Goal: Information Seeking & Learning: Learn about a topic

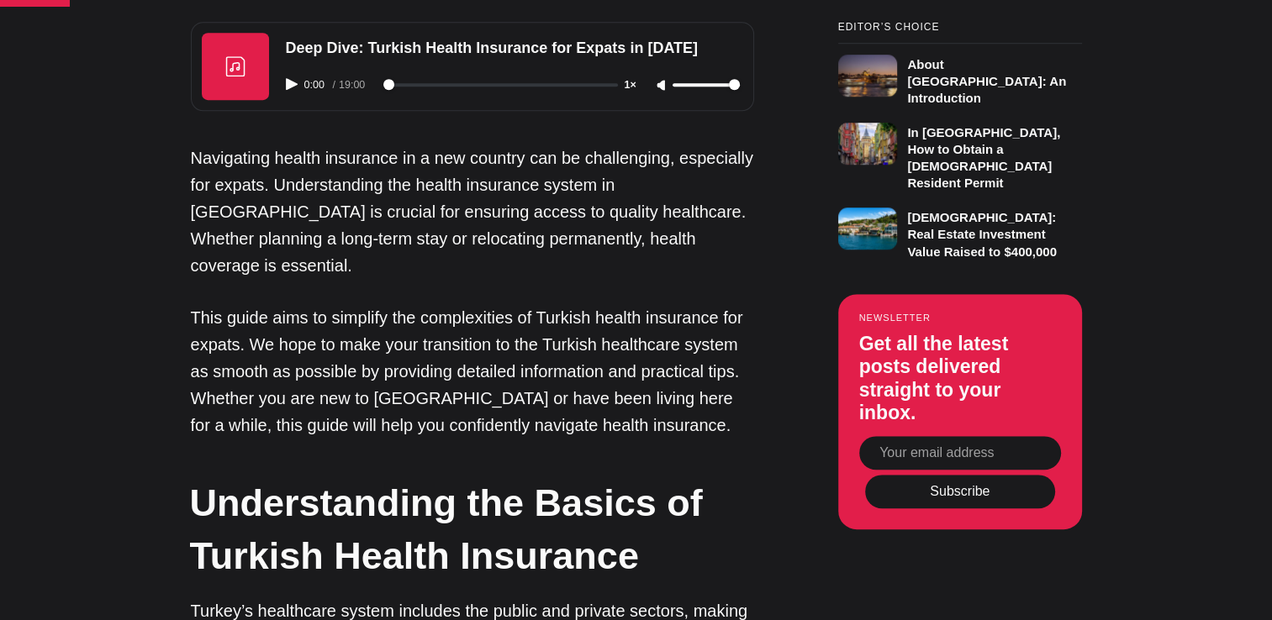
scroll to position [1216, 0]
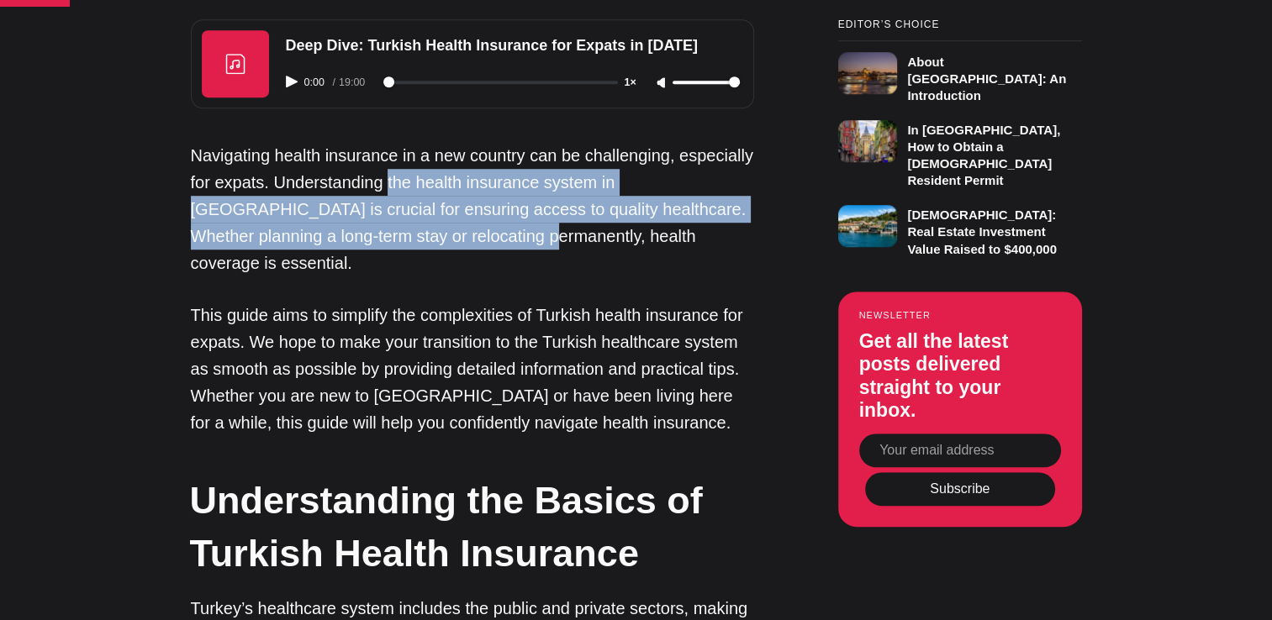
drag, startPoint x: 385, startPoint y: 183, endPoint x: 420, endPoint y: 240, distance: 66.8
click at [420, 240] on p "Navigating health insurance in a new country can be challenging, especially for…" at bounding box center [472, 209] width 563 height 135
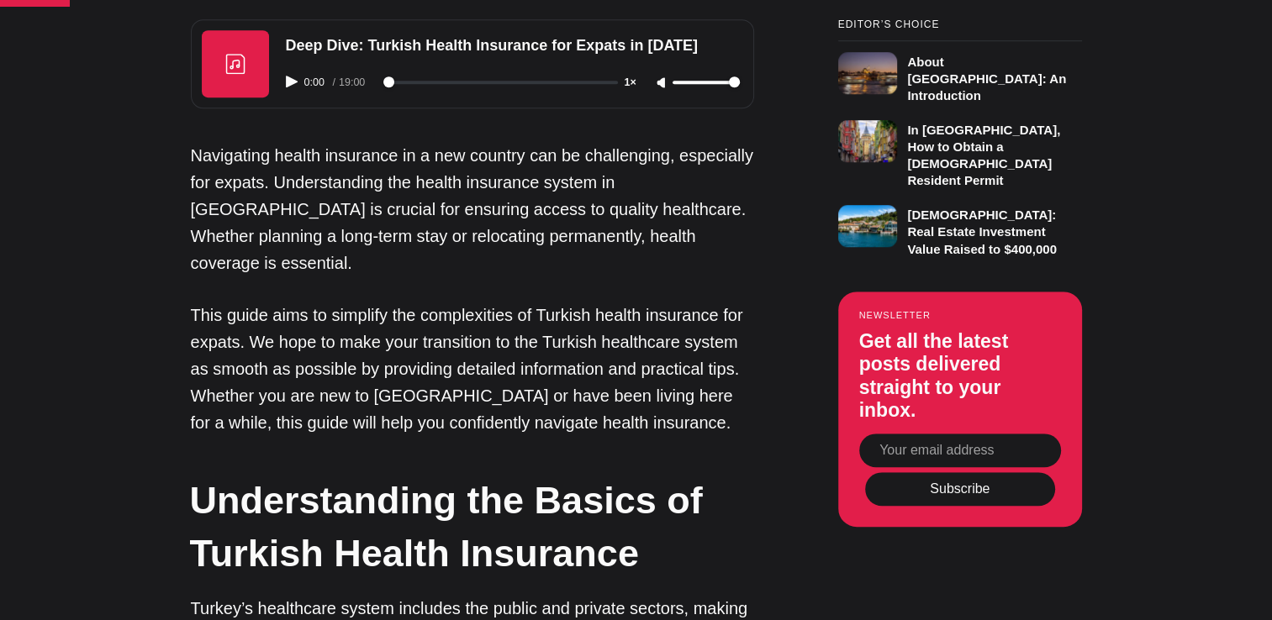
drag, startPoint x: 420, startPoint y: 240, endPoint x: 504, endPoint y: 247, distance: 84.3
click at [504, 247] on p "Navigating health insurance in a new country can be challenging, especially for…" at bounding box center [472, 209] width 563 height 135
click at [224, 302] on p "This guide aims to simplify the complexities of Turkish health insurance for ex…" at bounding box center [472, 369] width 563 height 135
drag, startPoint x: 539, startPoint y: 286, endPoint x: 638, endPoint y: 281, distance: 99.3
click at [638, 302] on p "This guide aims to simplify the complexities of Turkish health insurance for ex…" at bounding box center [472, 369] width 563 height 135
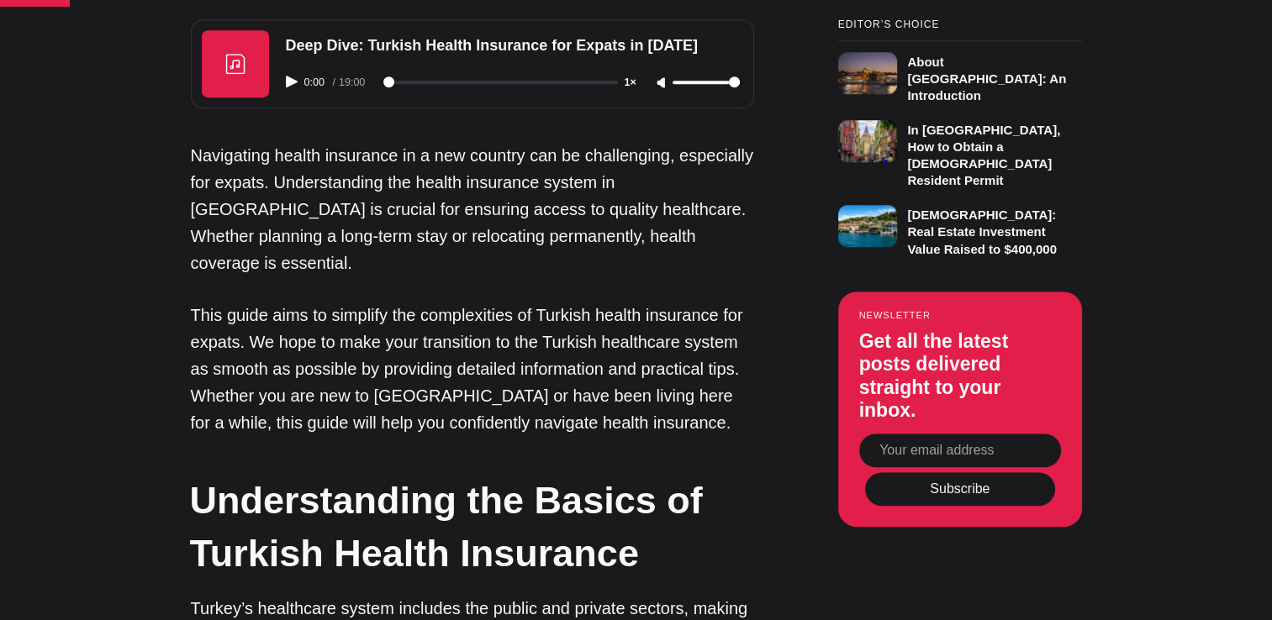
drag, startPoint x: 638, startPoint y: 281, endPoint x: 661, endPoint y: 291, distance: 24.8
click at [661, 302] on p "This guide aims to simplify the complexities of Turkish health insurance for ex…" at bounding box center [472, 369] width 563 height 135
drag, startPoint x: 420, startPoint y: 312, endPoint x: 489, endPoint y: 309, distance: 69.0
click at [489, 309] on p "This guide aims to simplify the complexities of Turkish health insurance for ex…" at bounding box center [472, 369] width 563 height 135
drag, startPoint x: 489, startPoint y: 309, endPoint x: 501, endPoint y: 314, distance: 13.2
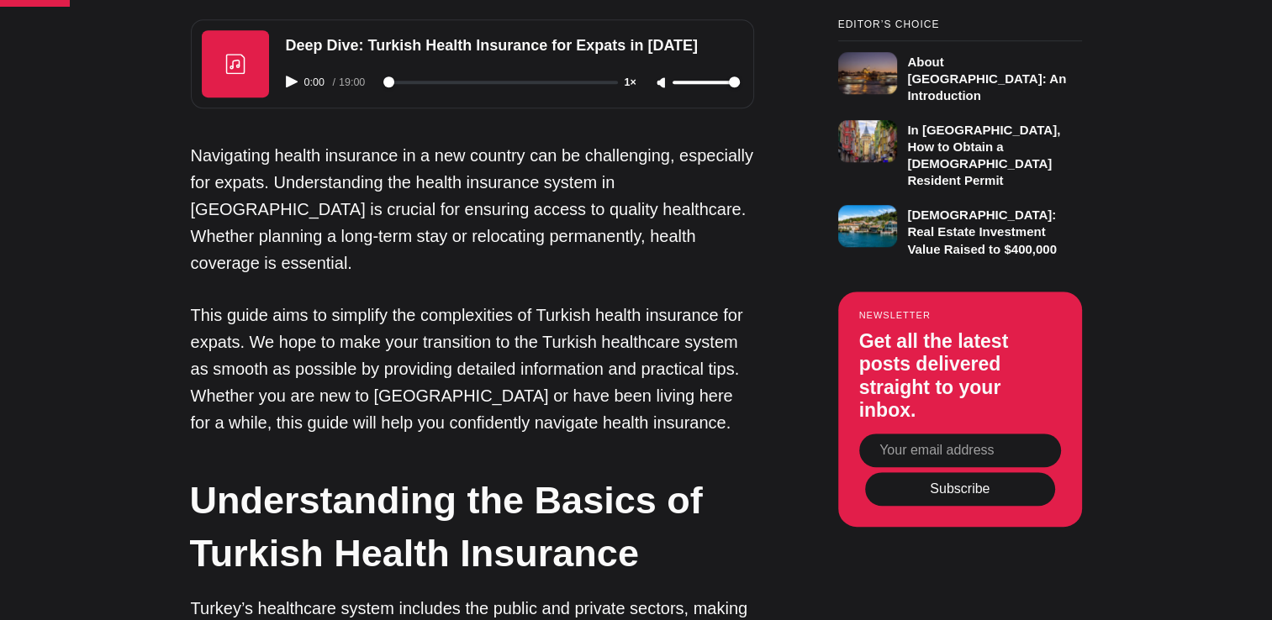
click at [501, 314] on p "This guide aims to simplify the complexities of Turkish health insurance for ex…" at bounding box center [472, 369] width 563 height 135
drag, startPoint x: 495, startPoint y: 318, endPoint x: 592, endPoint y: 320, distance: 96.7
click at [592, 320] on p "This guide aims to simplify the complexities of Turkish health insurance for ex…" at bounding box center [472, 369] width 563 height 135
click at [294, 346] on p "This guide aims to simplify the complexities of Turkish health insurance for ex…" at bounding box center [472, 369] width 563 height 135
click at [383, 343] on p "This guide aims to simplify the complexities of Turkish health insurance for ex…" at bounding box center [472, 369] width 563 height 135
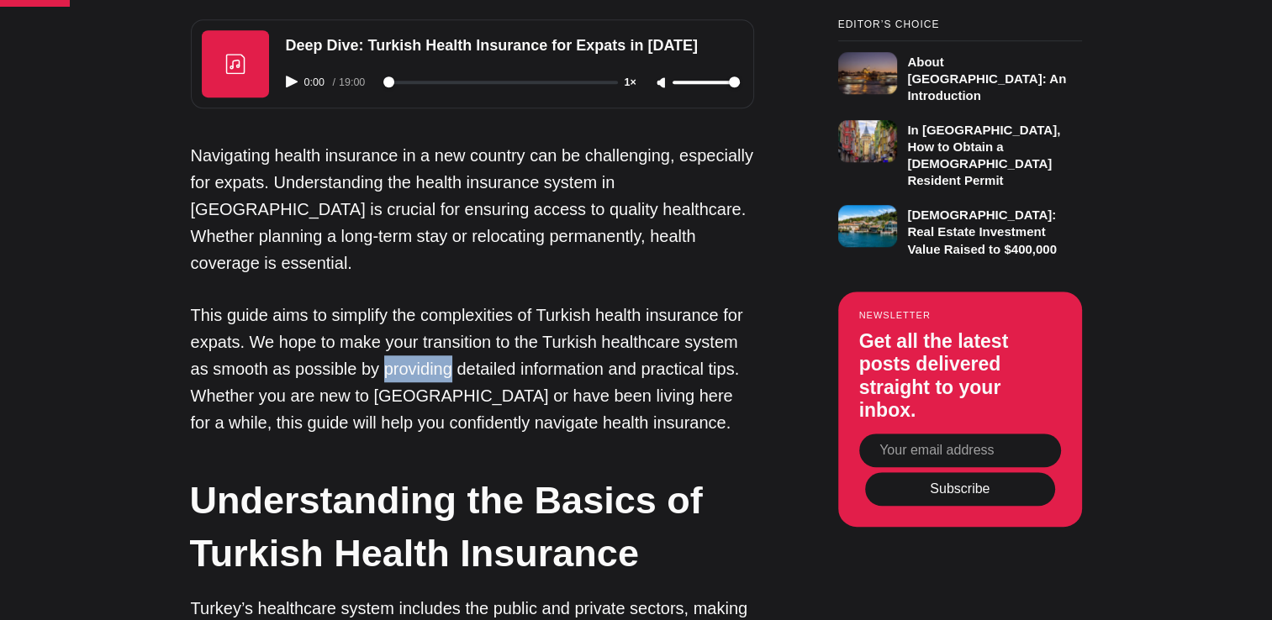
drag, startPoint x: 382, startPoint y: 345, endPoint x: 451, endPoint y: 339, distance: 70.0
click at [451, 339] on p "This guide aims to simplify the complexities of Turkish health insurance for ex…" at bounding box center [472, 369] width 563 height 135
drag, startPoint x: 451, startPoint y: 339, endPoint x: 461, endPoint y: 344, distance: 10.5
click at [461, 344] on p "This guide aims to simplify the complexities of Turkish health insurance for ex…" at bounding box center [472, 369] width 563 height 135
drag, startPoint x: 649, startPoint y: 345, endPoint x: 703, endPoint y: 335, distance: 54.6
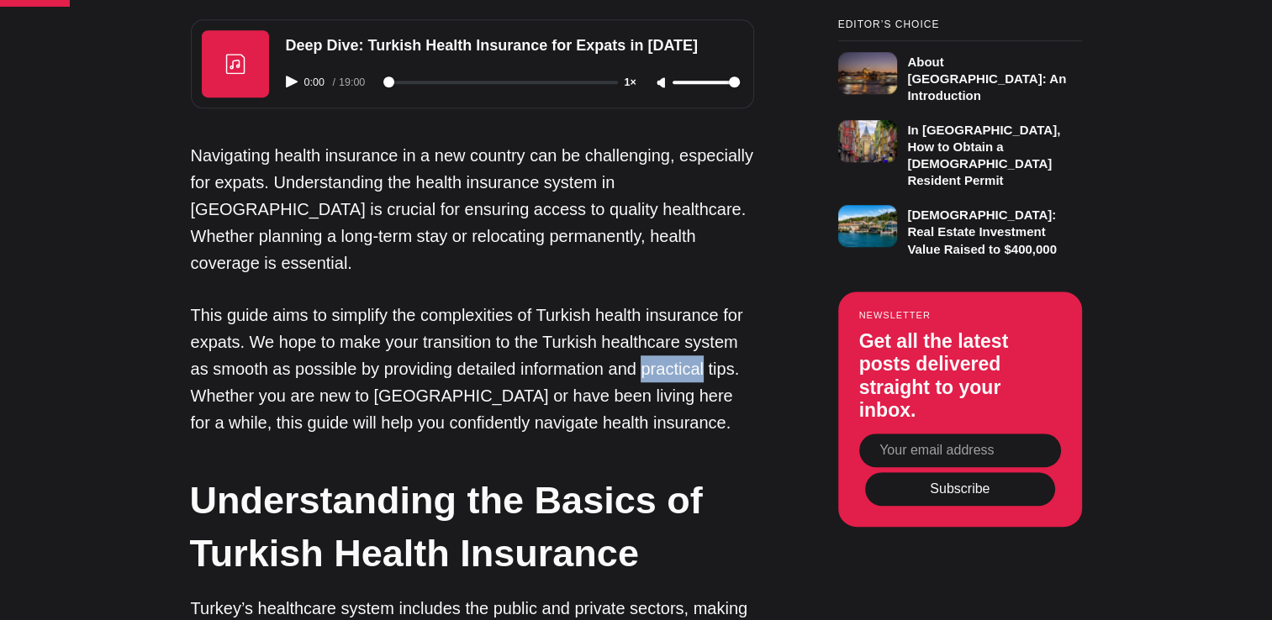
click at [703, 335] on p "This guide aims to simplify the complexities of Turkish health insurance for ex…" at bounding box center [472, 369] width 563 height 135
click at [710, 340] on p "This guide aims to simplify the complexities of Turkish health insurance for ex…" at bounding box center [472, 369] width 563 height 135
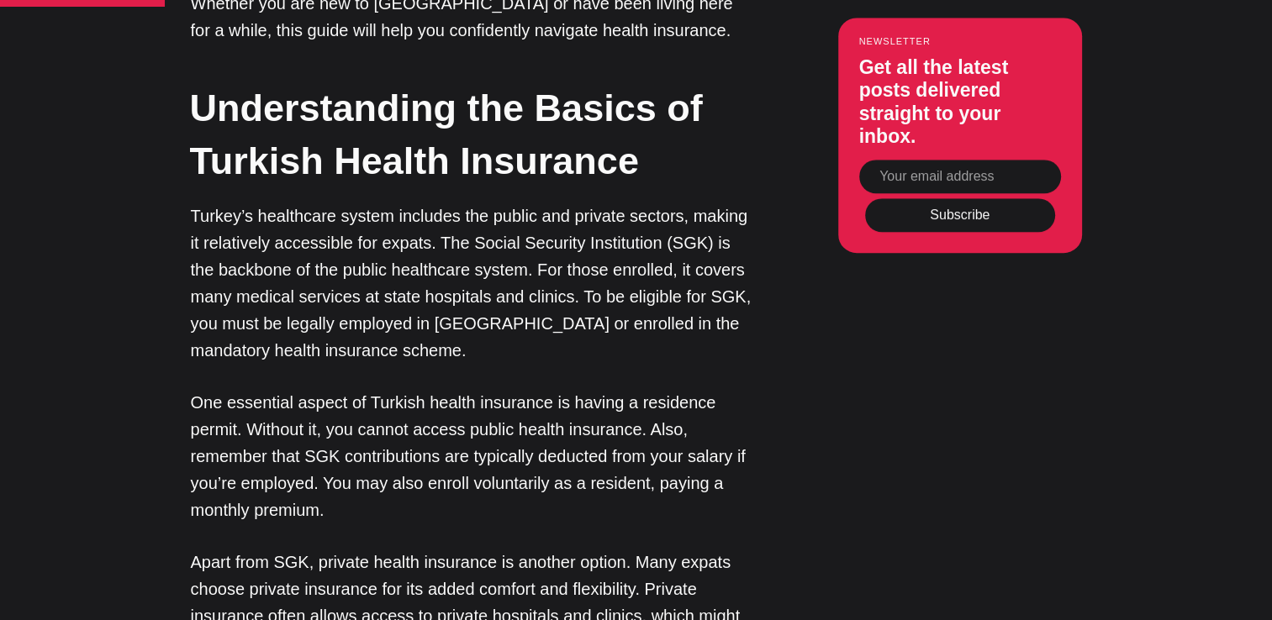
scroll to position [1611, 0]
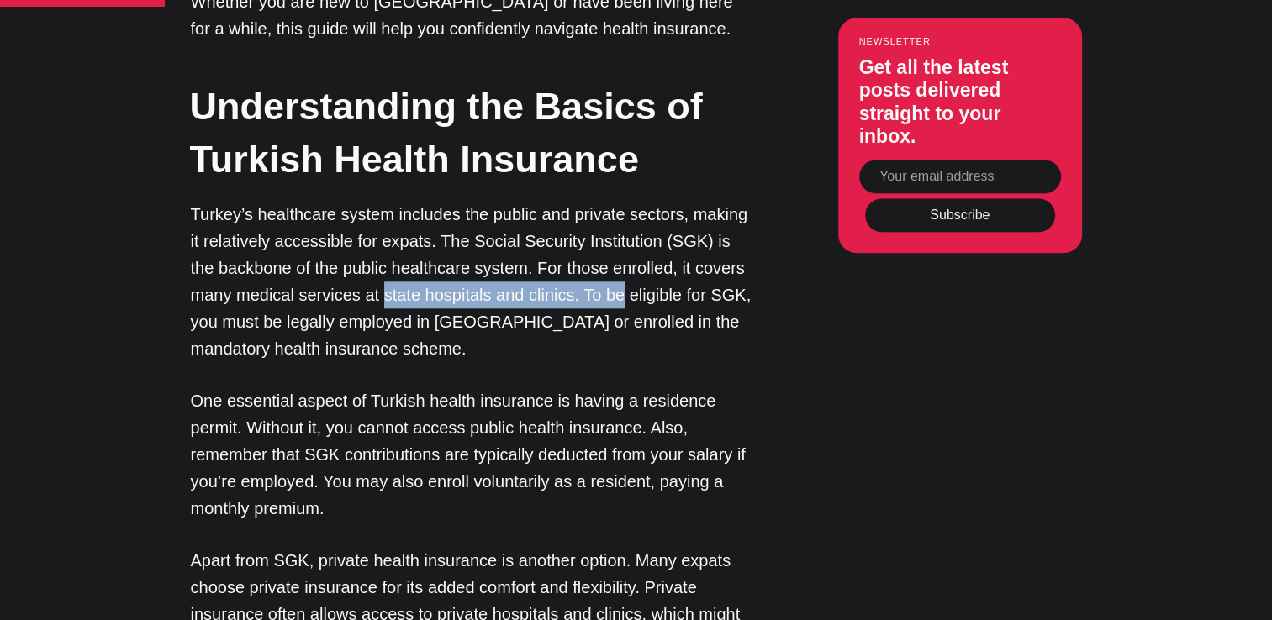
drag, startPoint x: 379, startPoint y: 274, endPoint x: 616, endPoint y: 264, distance: 237.3
click at [616, 264] on p "Turkey’s healthcare system includes the public and private sectors, making it r…" at bounding box center [472, 281] width 563 height 161
click at [277, 304] on p "Turkey’s healthcare system includes the public and private sectors, making it r…" at bounding box center [472, 281] width 563 height 161
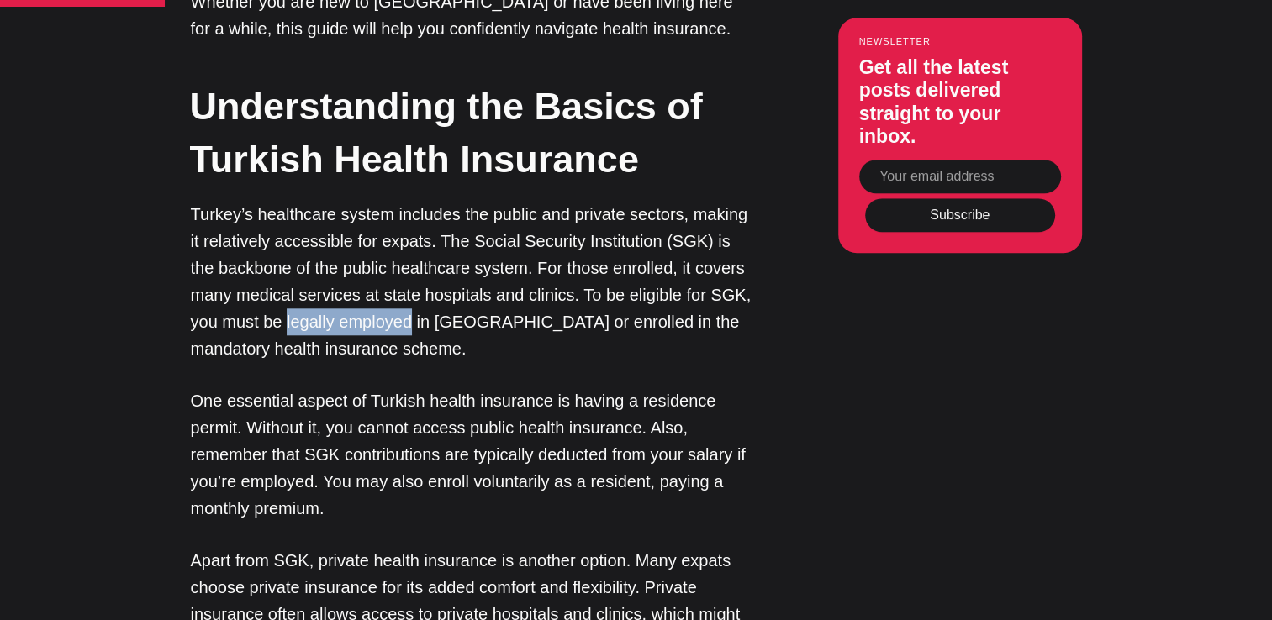
drag, startPoint x: 288, startPoint y: 294, endPoint x: 411, endPoint y: 292, distance: 123.6
click at [411, 292] on p "Turkey’s healthcare system includes the public and private sectors, making it r…" at bounding box center [472, 281] width 563 height 161
click at [419, 293] on p "Turkey’s healthcare system includes the public and private sectors, making it r…" at bounding box center [472, 281] width 563 height 161
drag, startPoint x: 419, startPoint y: 293, endPoint x: 502, endPoint y: 294, distance: 83.2
click at [502, 294] on p "Turkey’s healthcare system includes the public and private sectors, making it r…" at bounding box center [472, 281] width 563 height 161
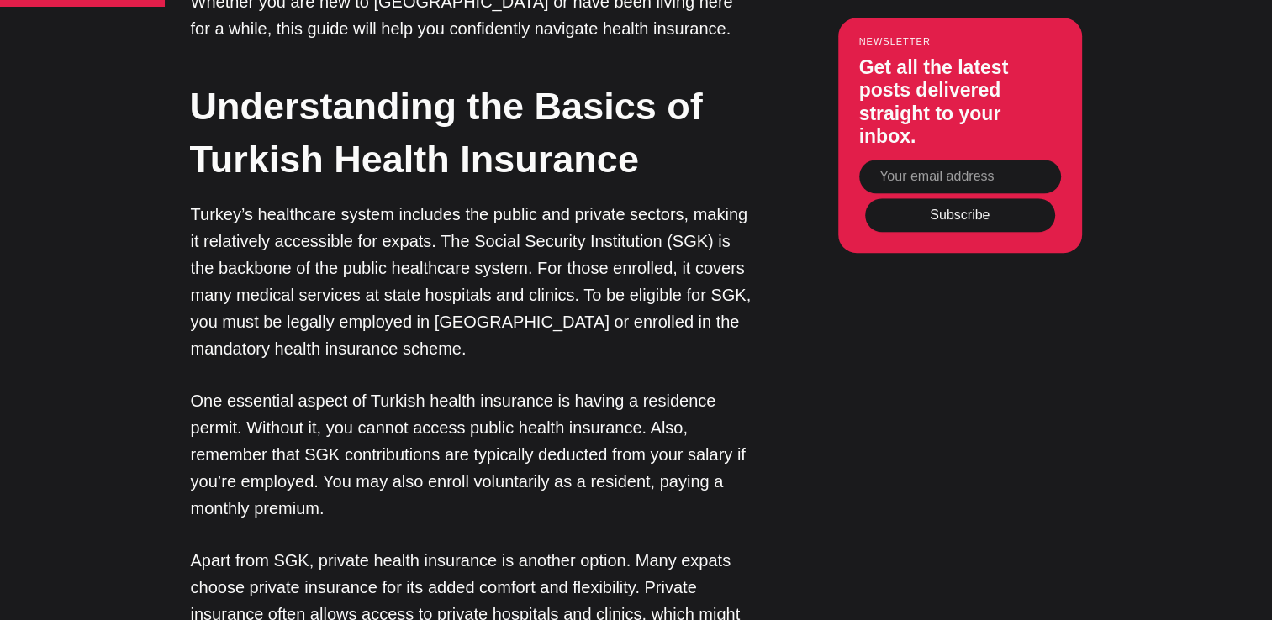
drag, startPoint x: 502, startPoint y: 294, endPoint x: 393, endPoint y: 321, distance: 111.7
click at [393, 321] on p "Turkey’s healthcare system includes the public and private sectors, making it r…" at bounding box center [472, 281] width 563 height 161
drag, startPoint x: 433, startPoint y: 295, endPoint x: 588, endPoint y: 293, distance: 155.5
click at [588, 293] on p "Turkey’s healthcare system includes the public and private sectors, making it r…" at bounding box center [472, 281] width 563 height 161
click at [325, 323] on p "Turkey’s healthcare system includes the public and private sectors, making it r…" at bounding box center [472, 281] width 563 height 161
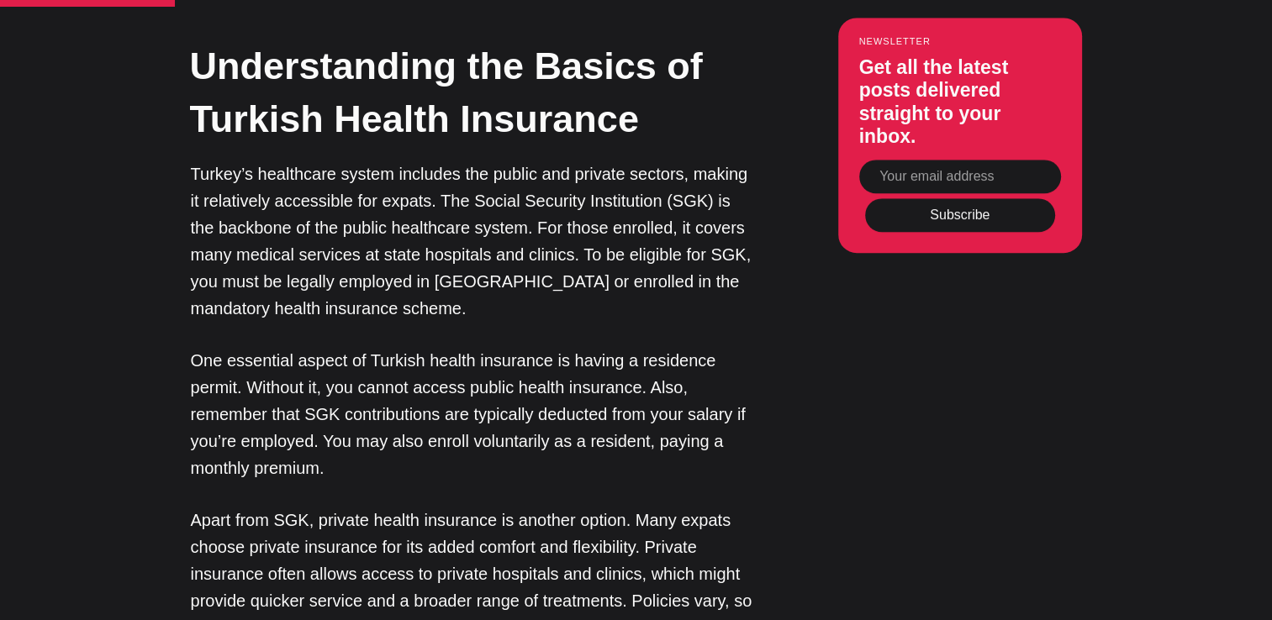
scroll to position [1658, 0]
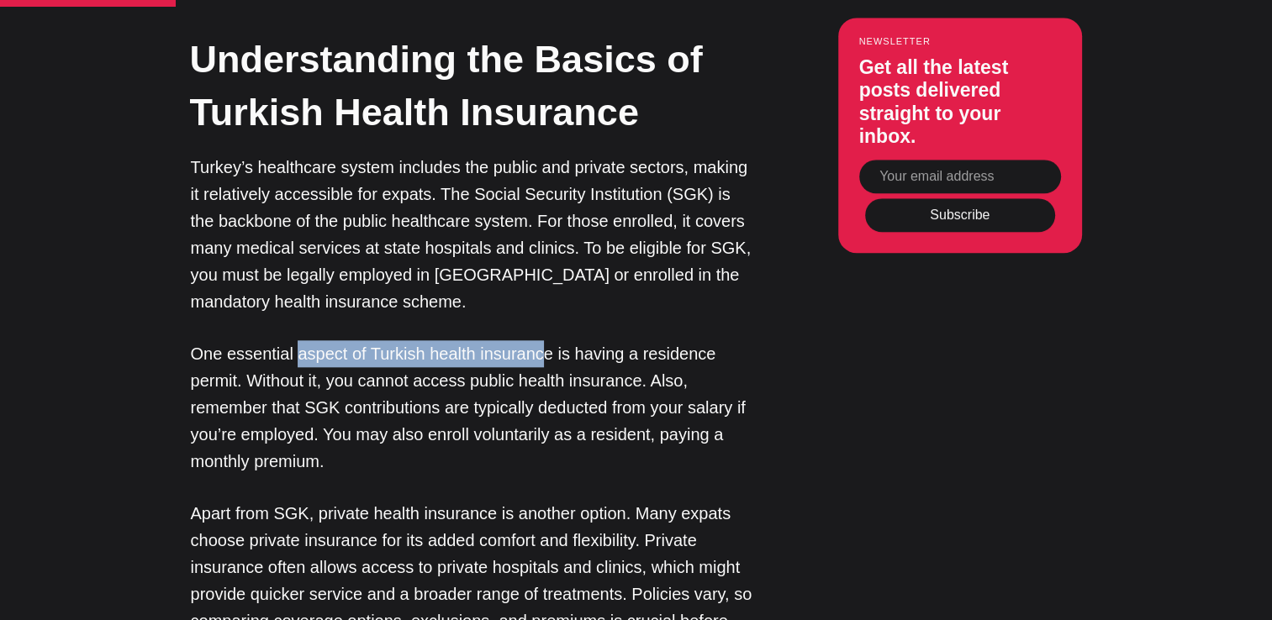
drag, startPoint x: 293, startPoint y: 328, endPoint x: 539, endPoint y: 336, distance: 246.5
click at [539, 340] on p "One essential aspect of Turkish health insurance is having a residence permit. …" at bounding box center [472, 407] width 563 height 135
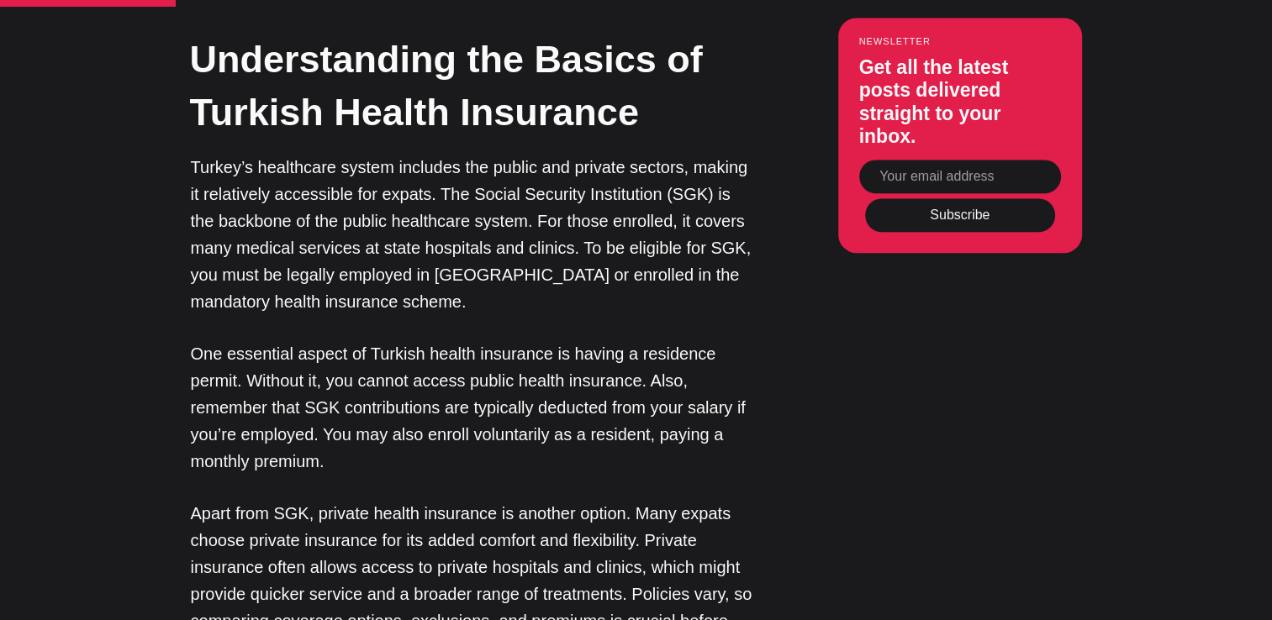
click at [326, 356] on p "One essential aspect of Turkish health insurance is having a residence permit. …" at bounding box center [472, 407] width 563 height 135
drag, startPoint x: 467, startPoint y: 356, endPoint x: 632, endPoint y: 358, distance: 164.8
click at [632, 358] on p "One essential aspect of Turkish health insurance is having a residence permit. …" at bounding box center [472, 407] width 563 height 135
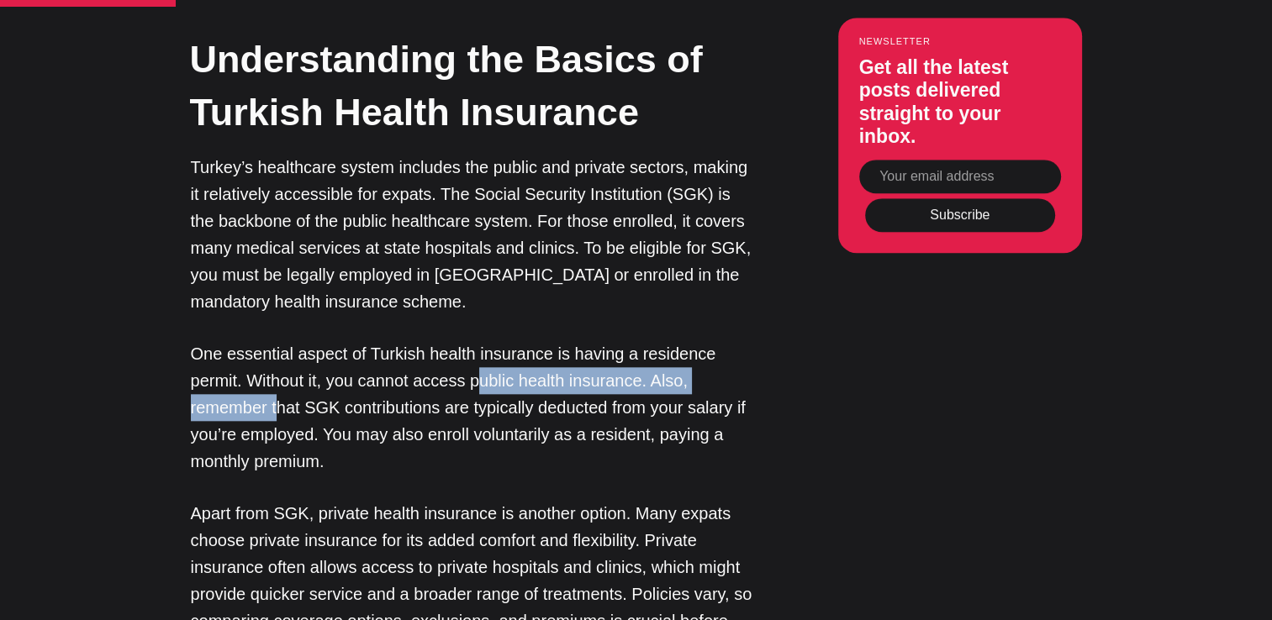
drag, startPoint x: 275, startPoint y: 381, endPoint x: 481, endPoint y: 362, distance: 206.8
click at [481, 362] on p "One essential aspect of Turkish health insurance is having a residence permit. …" at bounding box center [472, 407] width 563 height 135
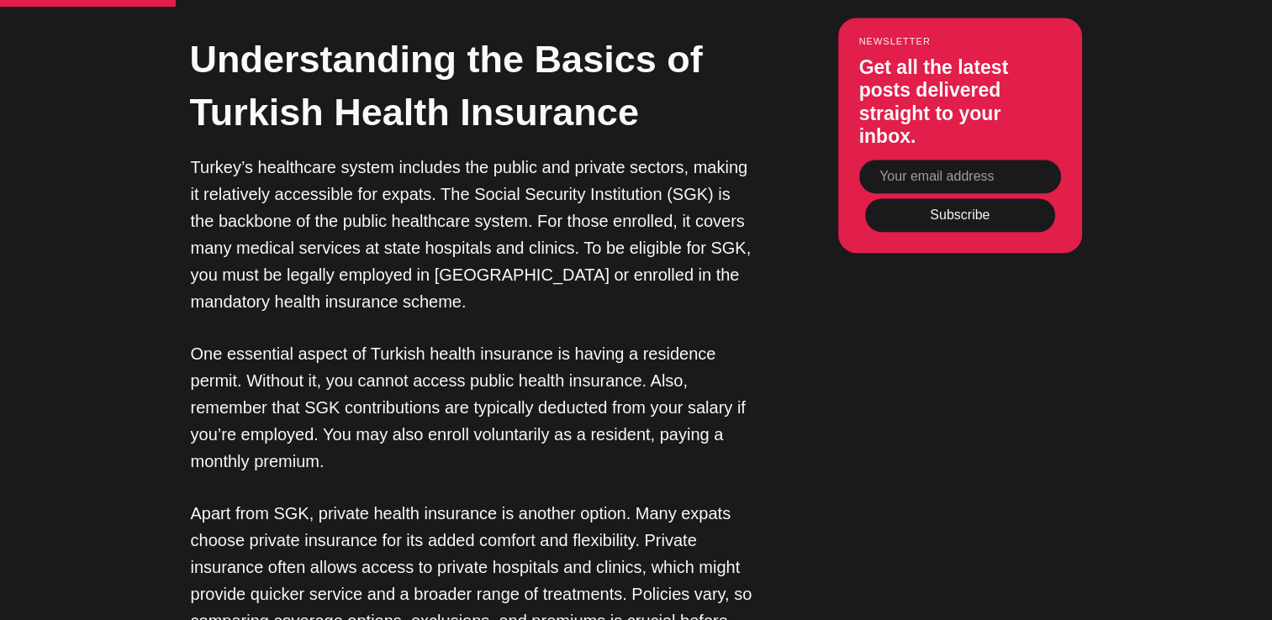
drag, startPoint x: 481, startPoint y: 362, endPoint x: 607, endPoint y: 375, distance: 126.7
click at [607, 375] on p "One essential aspect of Turkish health insurance is having a residence permit. …" at bounding box center [472, 407] width 563 height 135
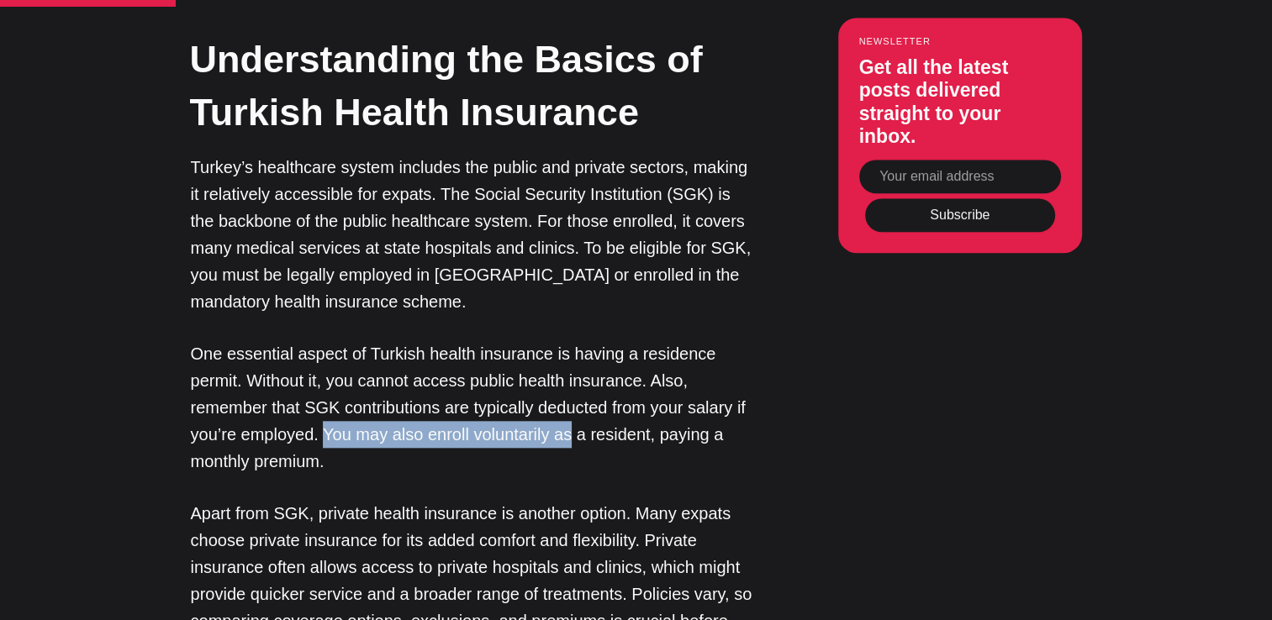
drag, startPoint x: 325, startPoint y: 406, endPoint x: 568, endPoint y: 404, distance: 243.8
click at [568, 404] on p "One essential aspect of Turkish health insurance is having a residence permit. …" at bounding box center [472, 407] width 563 height 135
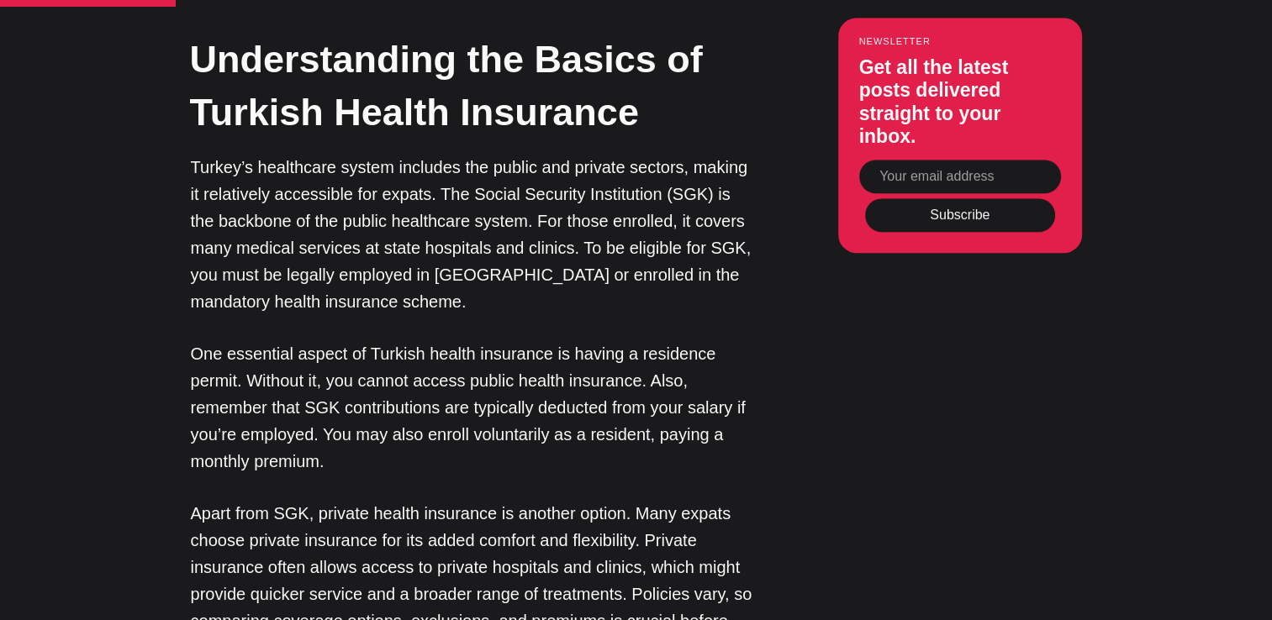
click at [267, 439] on p "One essential aspect of Turkish health insurance is having a residence permit. …" at bounding box center [472, 407] width 563 height 135
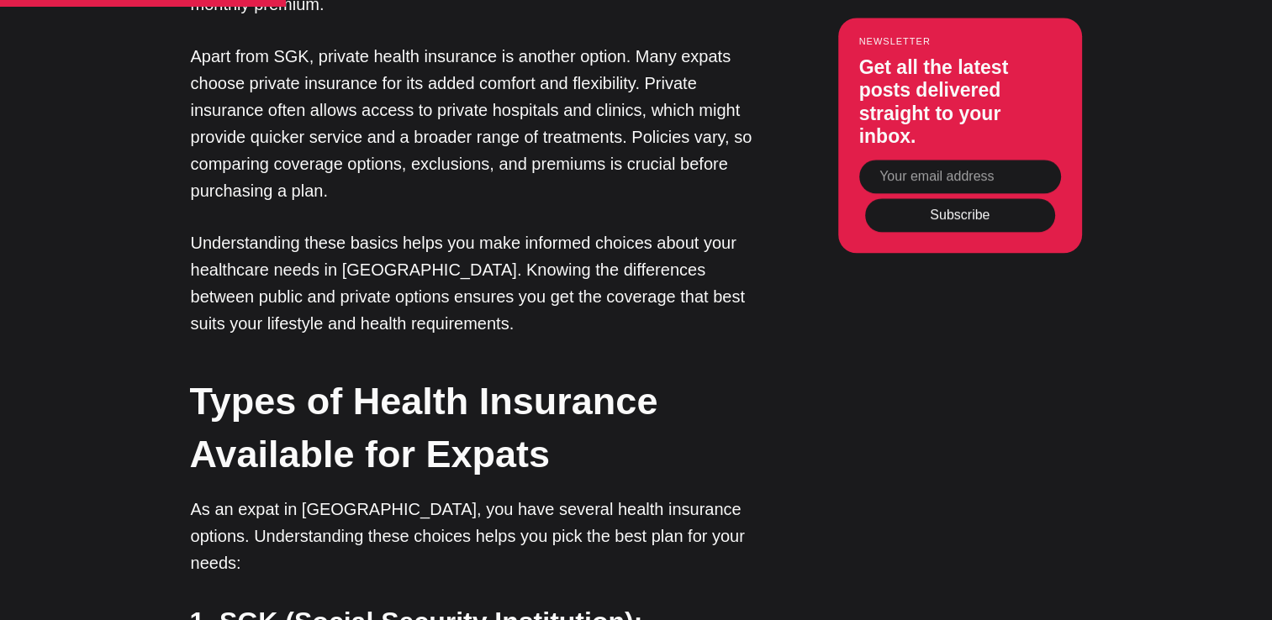
scroll to position [2115, 0]
drag, startPoint x: 304, startPoint y: 54, endPoint x: 535, endPoint y: 53, distance: 230.3
click at [535, 53] on p "Apart from SGK, private health insurance is another option. Many expats choose …" at bounding box center [472, 123] width 563 height 161
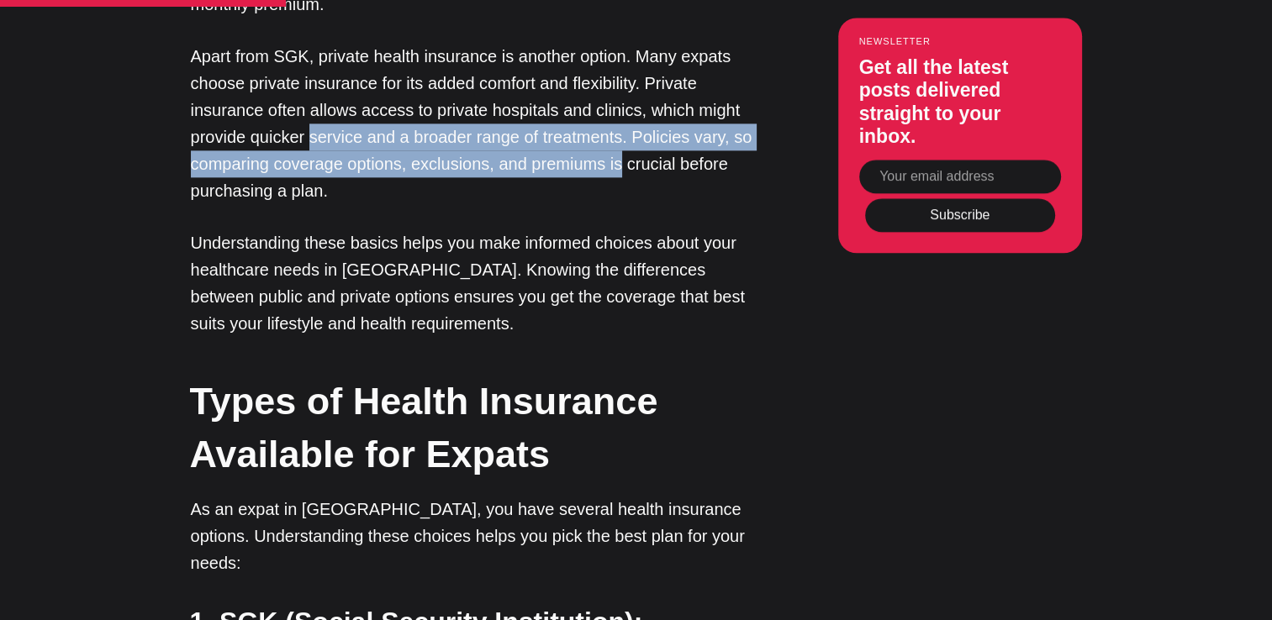
drag, startPoint x: 309, startPoint y: 113, endPoint x: 615, endPoint y: 150, distance: 307.4
click at [615, 150] on p "Apart from SGK, private health insurance is another option. Many expats choose …" at bounding box center [472, 123] width 563 height 161
click at [436, 176] on p "Apart from SGK, private health insurance is another option. Many expats choose …" at bounding box center [472, 123] width 563 height 161
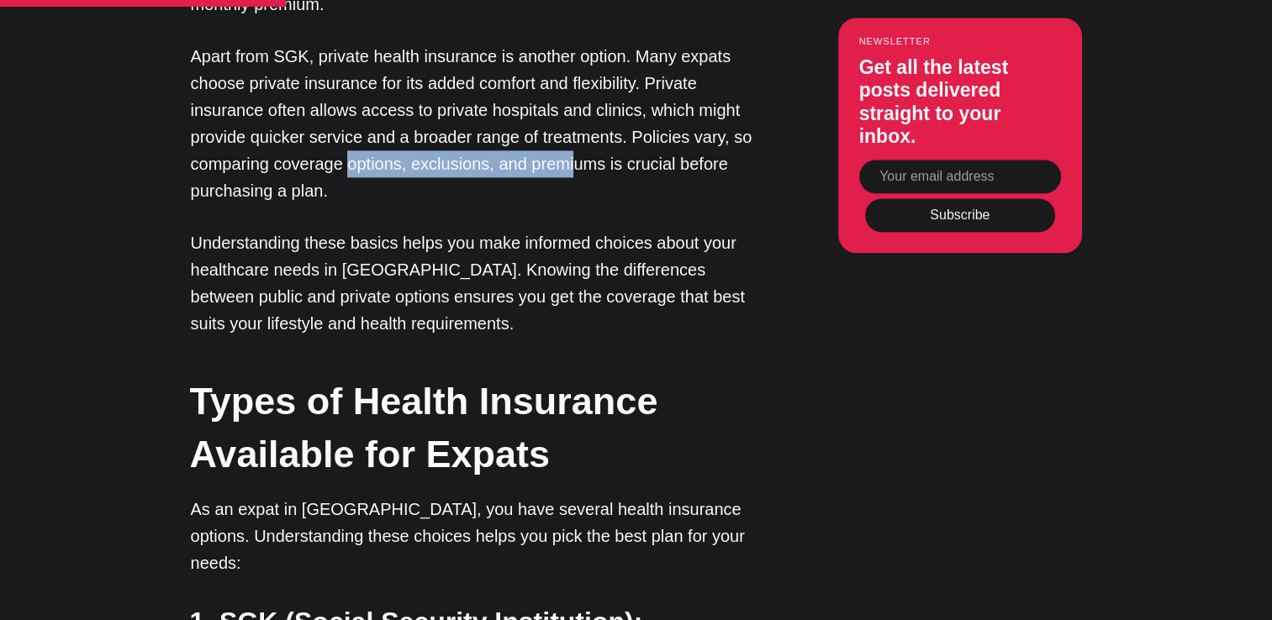
drag, startPoint x: 349, startPoint y: 135, endPoint x: 572, endPoint y: 136, distance: 222.8
click at [572, 136] on p "Apart from SGK, private health insurance is another option. Many expats choose …" at bounding box center [472, 123] width 563 height 161
drag, startPoint x: 572, startPoint y: 136, endPoint x: 464, endPoint y: 179, distance: 115.8
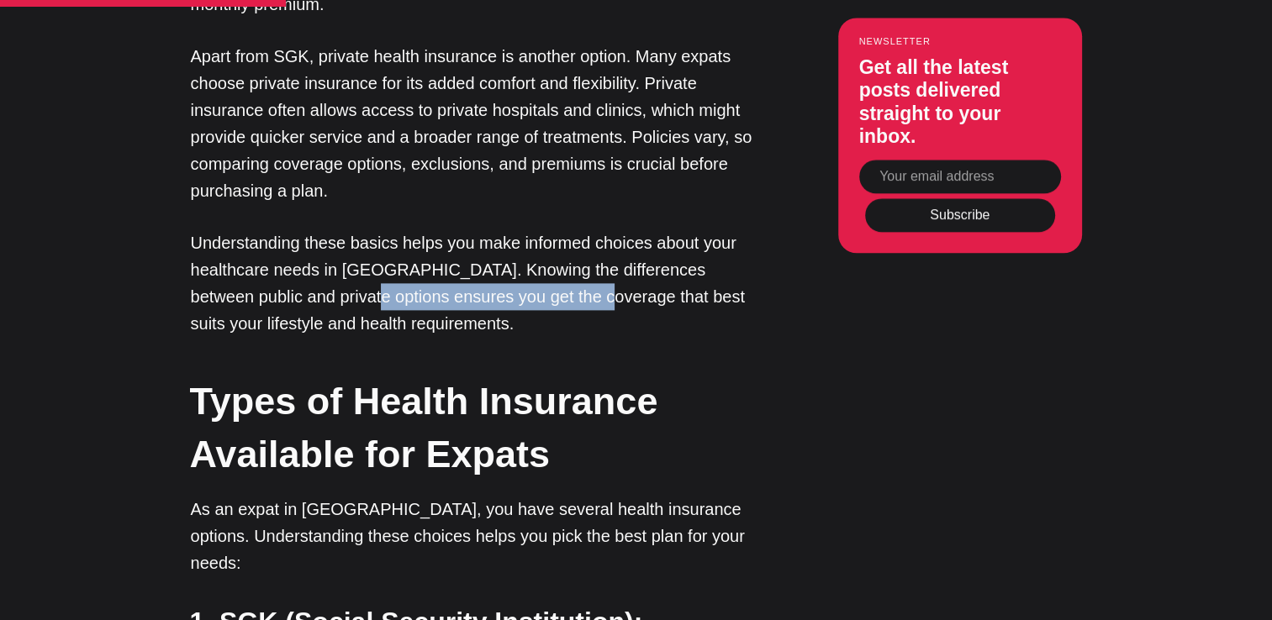
drag, startPoint x: 313, startPoint y: 275, endPoint x: 541, endPoint y: 261, distance: 229.1
click at [541, 261] on p "Understanding these basics helps you make informed choices about your healthcar…" at bounding box center [472, 284] width 563 height 108
click at [381, 375] on h2 "Types of Health Insurance Available for Expats" at bounding box center [471, 428] width 563 height 106
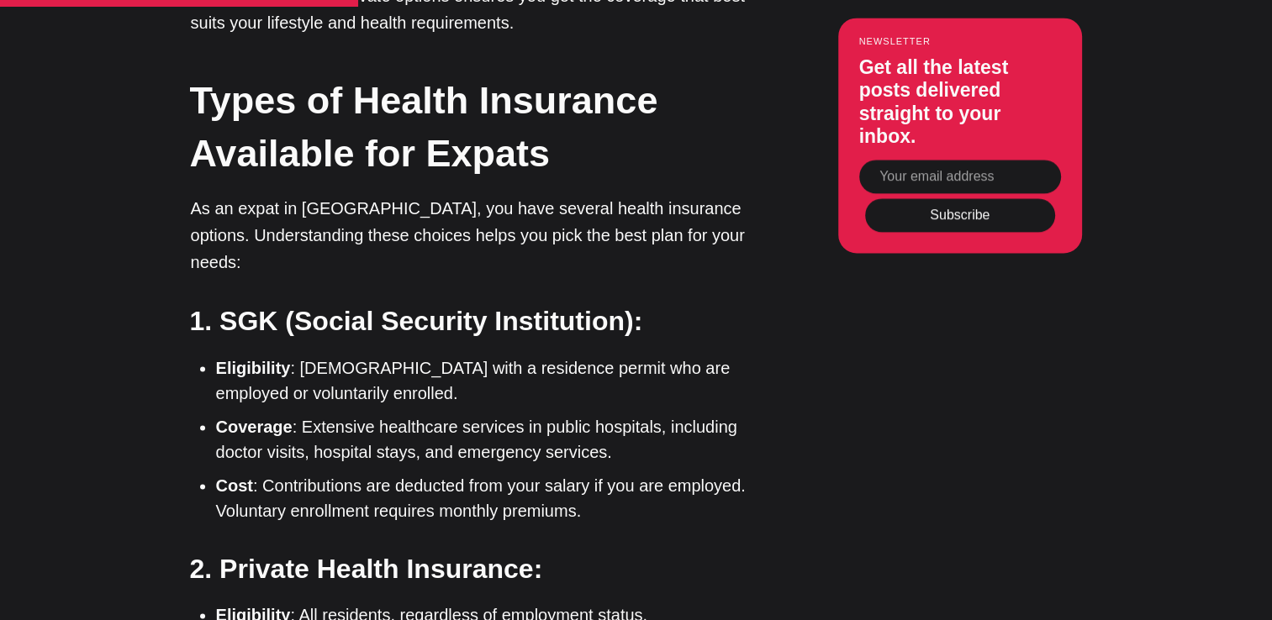
scroll to position [2414, 0]
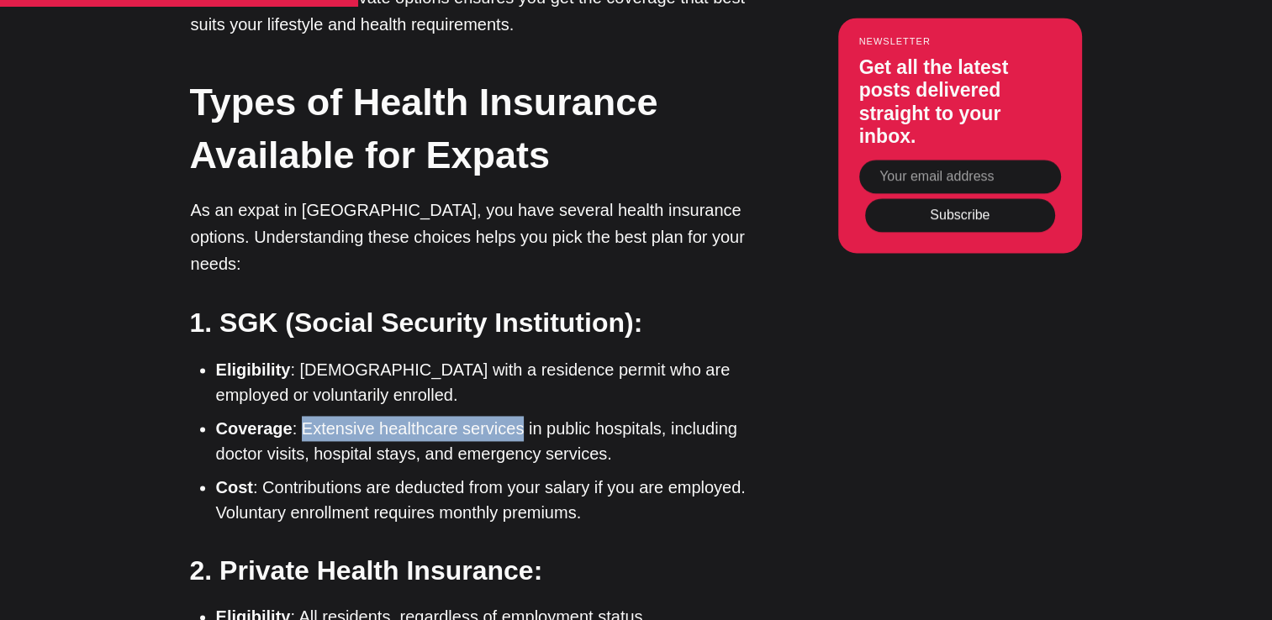
drag, startPoint x: 302, startPoint y: 374, endPoint x: 508, endPoint y: 368, distance: 206.1
click at [508, 416] on li "Coverage : Extensive healthcare services in public hospitals, including doctor …" at bounding box center [485, 441] width 538 height 50
drag, startPoint x: 508, startPoint y: 368, endPoint x: 642, endPoint y: 375, distance: 134.7
click at [642, 416] on li "Coverage : Extensive healthcare services in public hospitals, including doctor …" at bounding box center [485, 441] width 538 height 50
drag, startPoint x: 394, startPoint y: 379, endPoint x: 611, endPoint y: 361, distance: 217.7
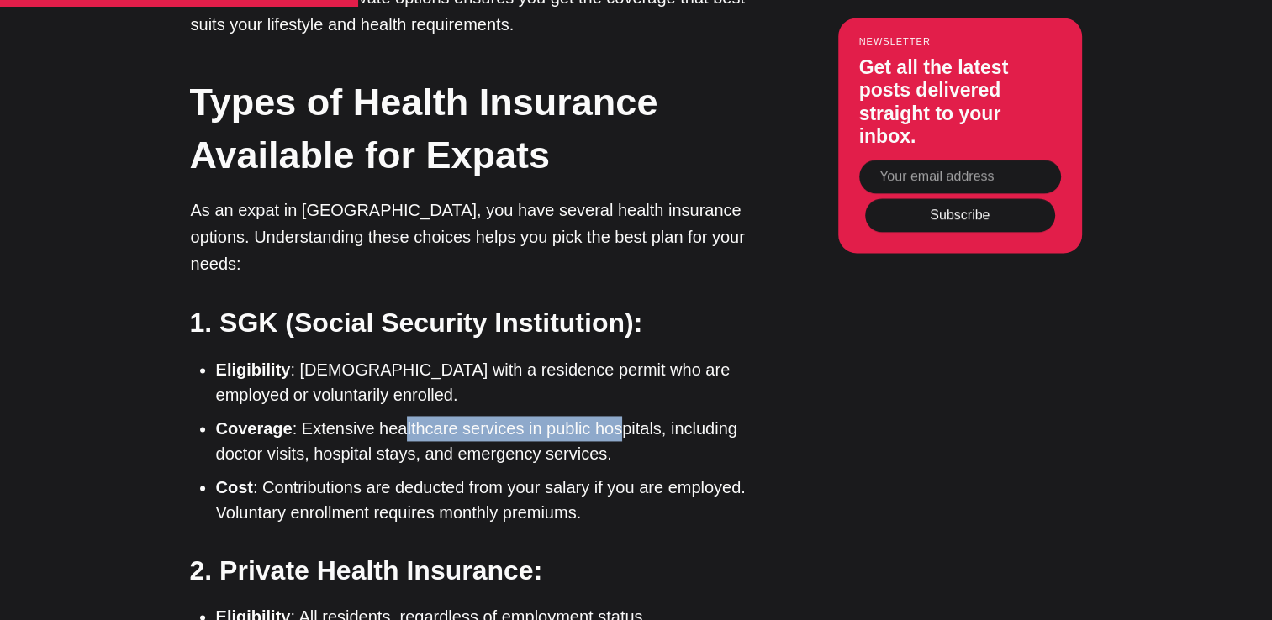
click at [611, 416] on li "Coverage : Extensive healthcare services in public hospitals, including doctor …" at bounding box center [485, 441] width 538 height 50
click at [668, 416] on li "Coverage : Extensive healthcare services in public hospitals, including doctor …" at bounding box center [485, 441] width 538 height 50
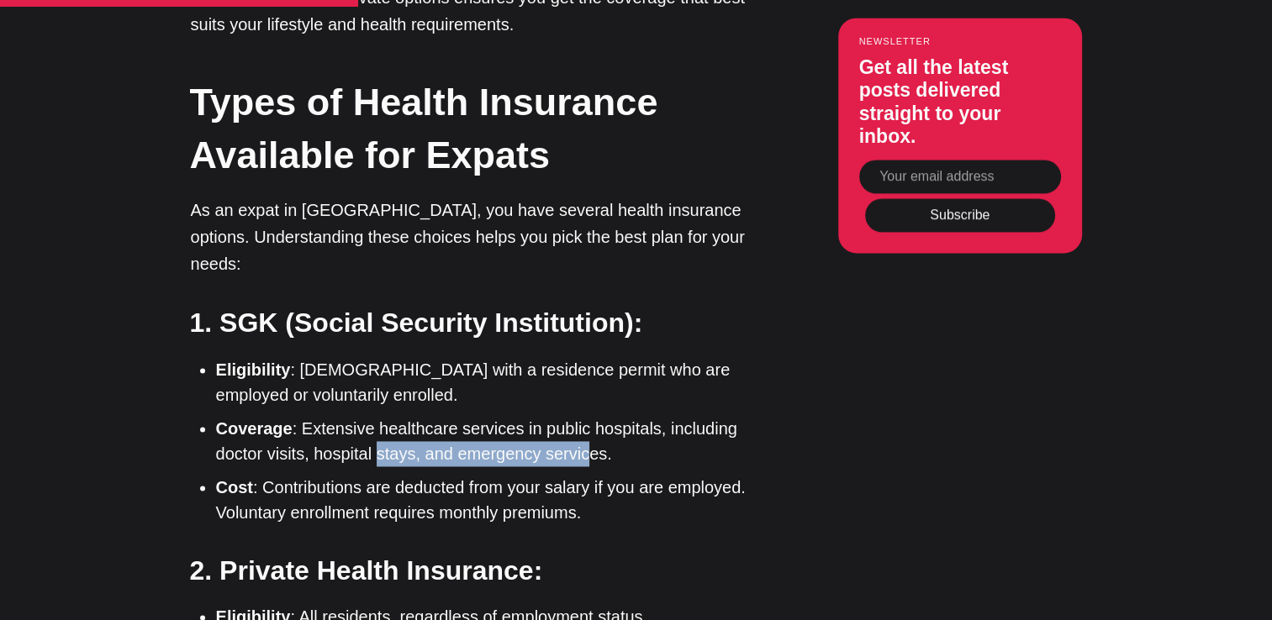
drag, startPoint x: 377, startPoint y: 402, endPoint x: 583, endPoint y: 398, distance: 206.0
click at [583, 416] on li "Coverage : Extensive healthcare services in public hospitals, including doctor …" at bounding box center [485, 441] width 538 height 50
drag, startPoint x: 583, startPoint y: 398, endPoint x: 461, endPoint y: 430, distance: 126.6
click at [461, 475] on li "Cost : Contributions are deducted from your salary if you are employed. Volunta…" at bounding box center [485, 500] width 538 height 50
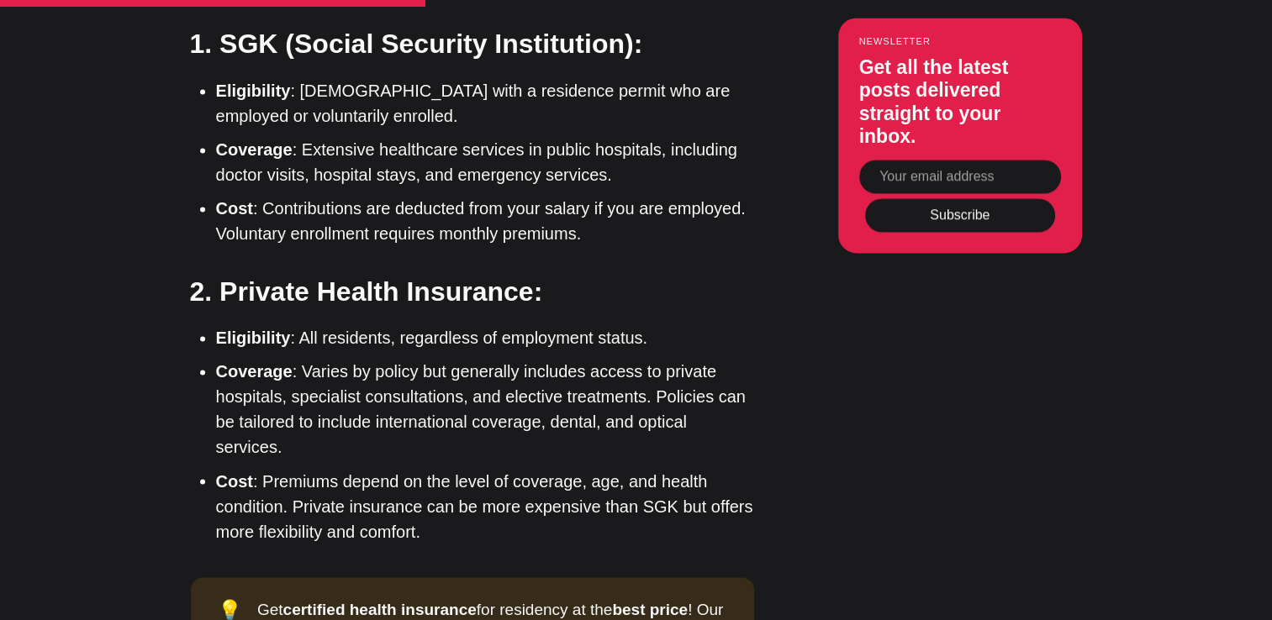
scroll to position [2694, 0]
drag, startPoint x: 393, startPoint y: 156, endPoint x: 570, endPoint y: 150, distance: 176.7
click at [570, 196] on li "Cost : Contributions are deducted from your salary if you are employed. Volunta…" at bounding box center [485, 221] width 538 height 50
click at [256, 196] on li "Cost : Contributions are deducted from your salary if you are employed. Volunta…" at bounding box center [485, 221] width 538 height 50
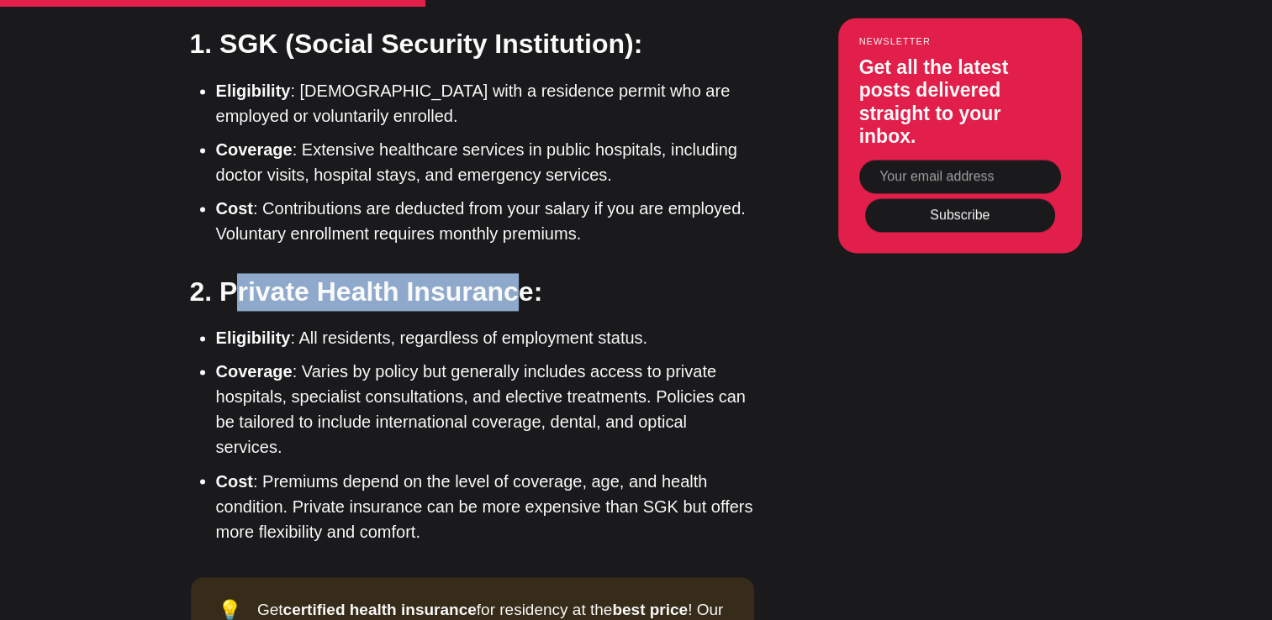
drag, startPoint x: 229, startPoint y: 236, endPoint x: 514, endPoint y: 251, distance: 285.4
click at [514, 273] on h3 "2. Private Health Insurance:" at bounding box center [471, 292] width 563 height 38
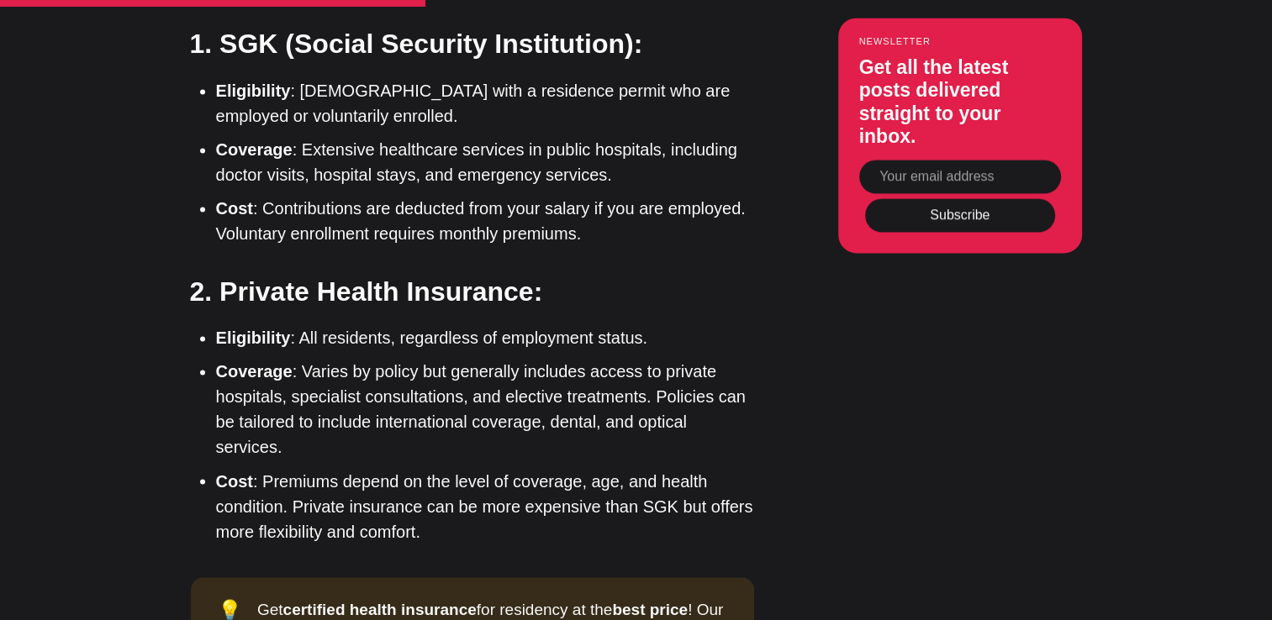
click at [340, 325] on ul "Eligibility : All residents, regardless of employment status. Coverage : Varies…" at bounding box center [478, 434] width 551 height 219
drag, startPoint x: 460, startPoint y: 317, endPoint x: 638, endPoint y: 304, distance: 178.7
click at [638, 359] on li "Coverage : Varies by policy but generally includes access to private hospitals,…" at bounding box center [485, 409] width 538 height 101
click at [546, 363] on li "Coverage : Varies by policy but generally includes access to private hospitals,…" at bounding box center [485, 409] width 538 height 101
drag, startPoint x: 376, startPoint y: 368, endPoint x: 547, endPoint y: 367, distance: 171.5
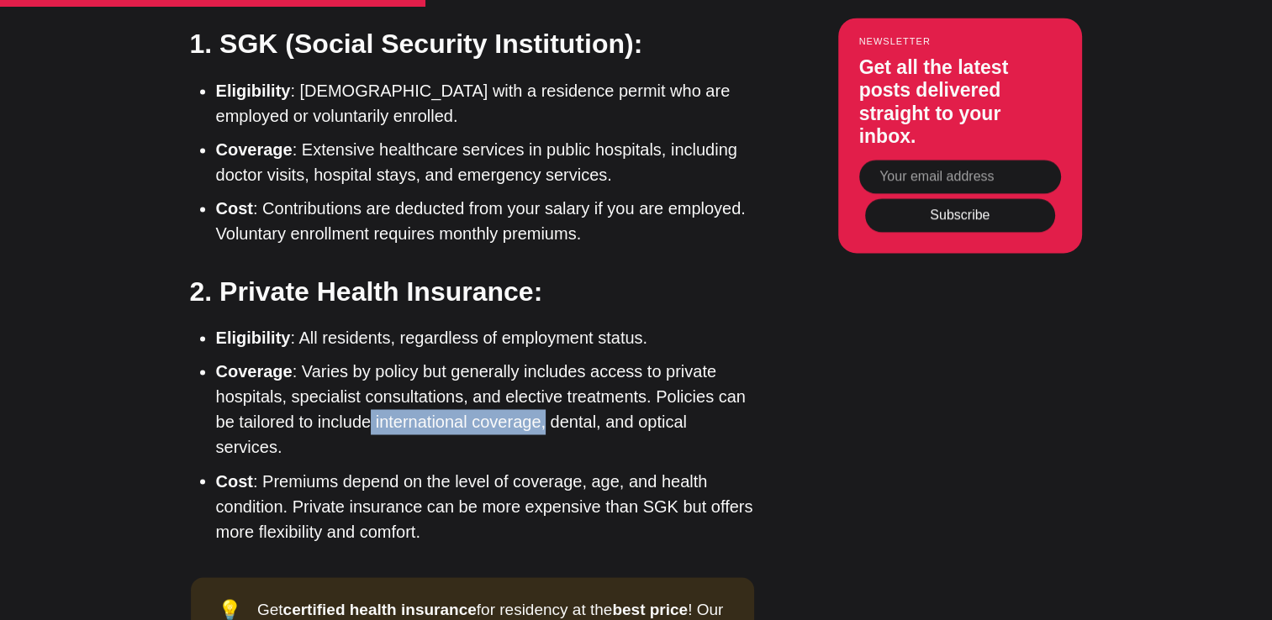
click at [547, 367] on li "Coverage : Varies by policy but generally includes access to private hospitals,…" at bounding box center [485, 409] width 538 height 101
drag, startPoint x: 547, startPoint y: 367, endPoint x: 557, endPoint y: 367, distance: 10.1
click at [557, 367] on li "Coverage : Varies by policy but generally includes access to private hospitals,…" at bounding box center [485, 409] width 538 height 101
click at [478, 367] on li "Coverage : Varies by policy but generally includes access to private hospitals,…" at bounding box center [485, 409] width 538 height 101
click at [284, 399] on li "Coverage : Varies by policy but generally includes access to private hospitals,…" at bounding box center [485, 409] width 538 height 101
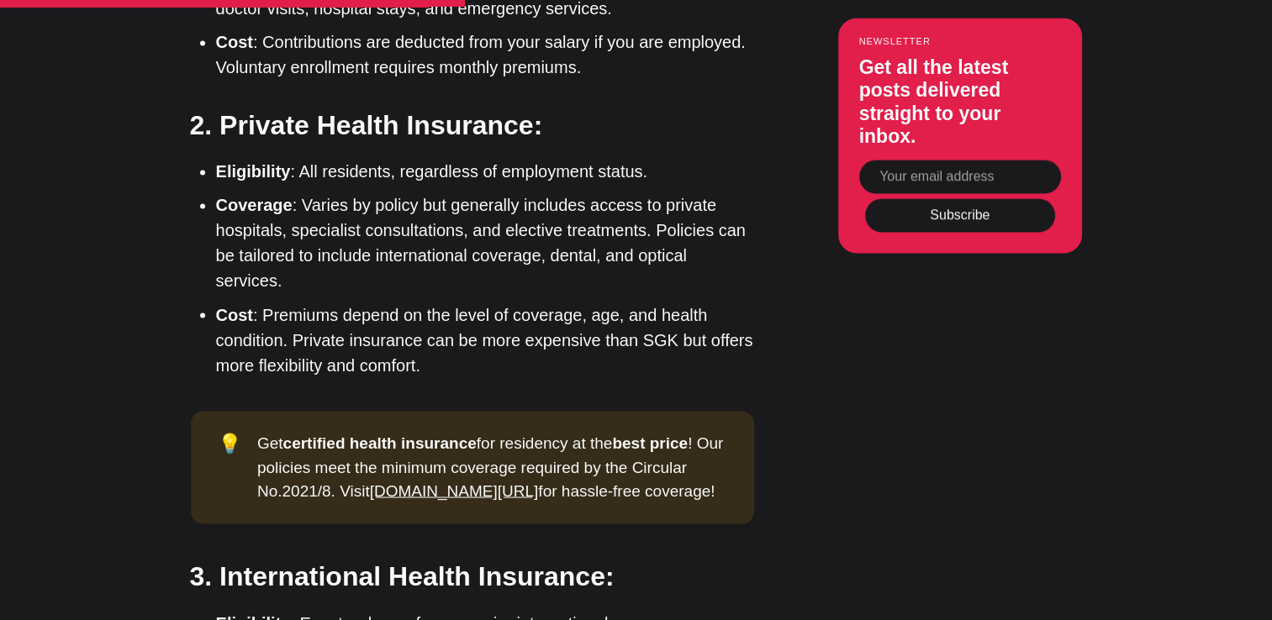
scroll to position [2858, 0]
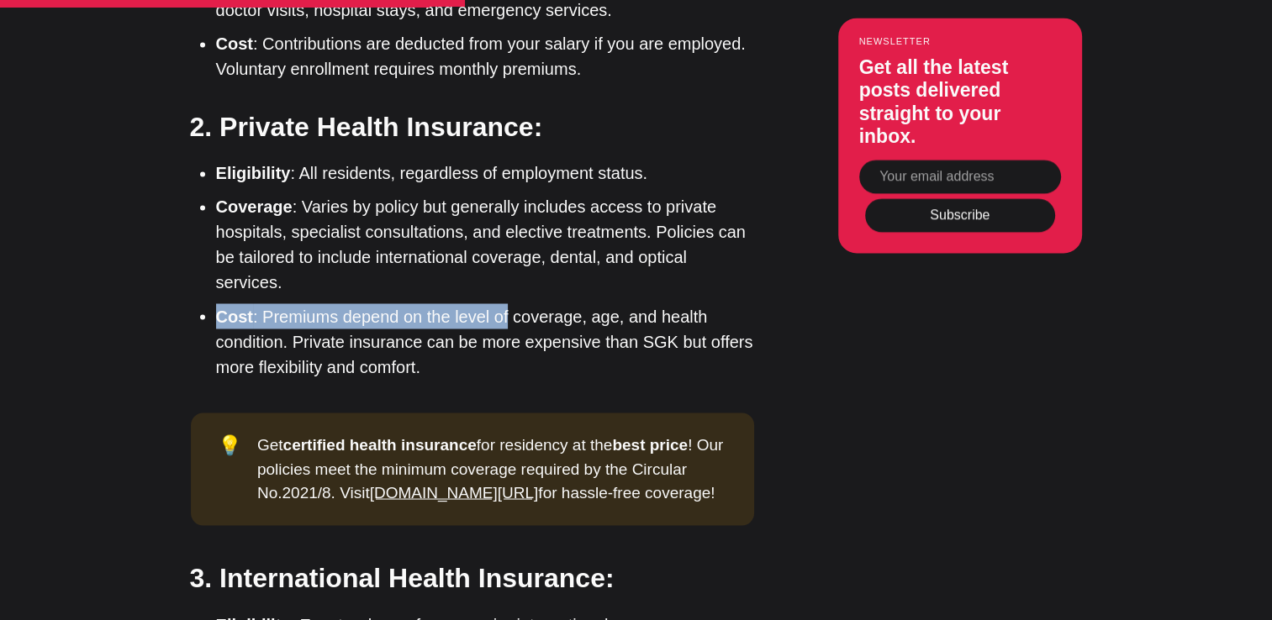
drag, startPoint x: 219, startPoint y: 267, endPoint x: 508, endPoint y: 252, distance: 289.6
click at [508, 303] on li "Cost : Premiums depend on the level of coverage, age, and health condition. Pri…" at bounding box center [485, 341] width 538 height 76
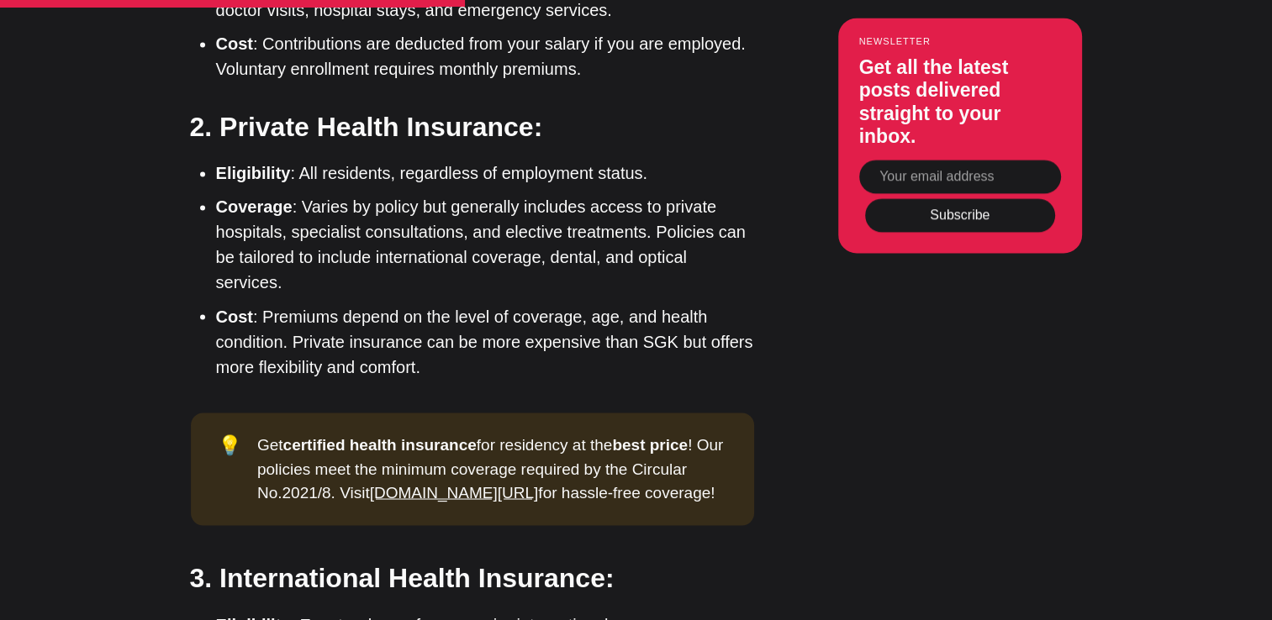
drag, startPoint x: 508, startPoint y: 252, endPoint x: 551, endPoint y: 261, distance: 44.7
click at [551, 303] on li "Cost : Premiums depend on the level of coverage, age, and health condition. Pri…" at bounding box center [485, 341] width 538 height 76
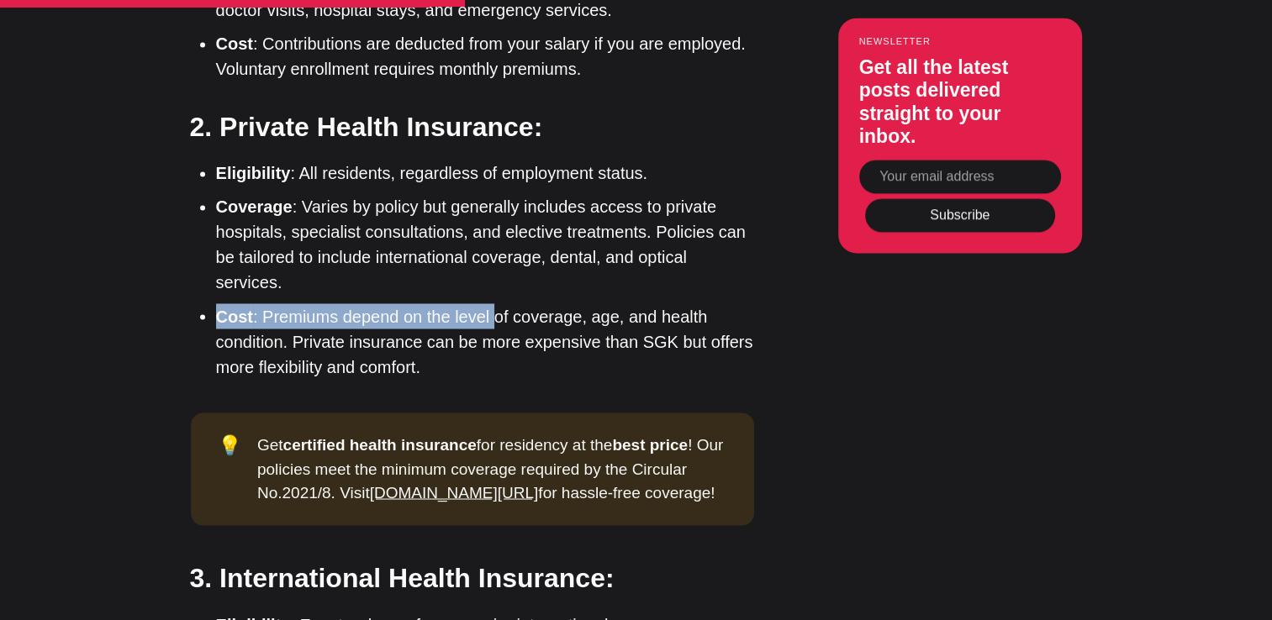
drag, startPoint x: 219, startPoint y: 262, endPoint x: 493, endPoint y: 254, distance: 275.0
click at [493, 303] on li "Cost : Premiums depend on the level of coverage, age, and health condition. Pri…" at bounding box center [485, 341] width 538 height 76
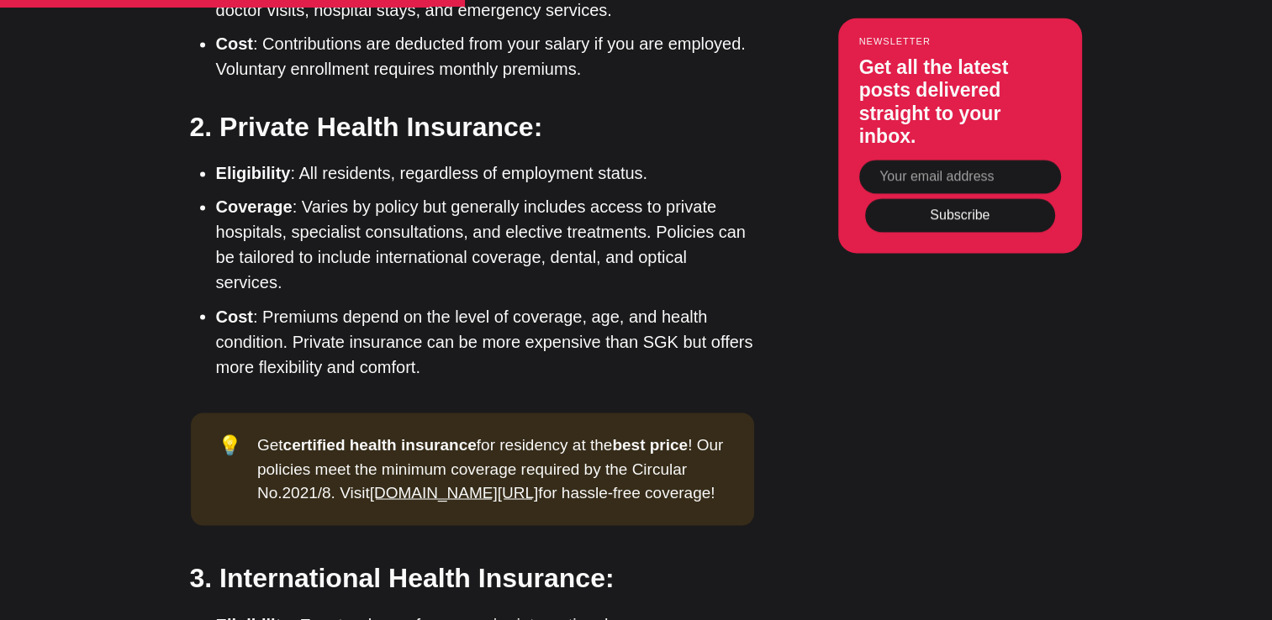
drag, startPoint x: 493, startPoint y: 254, endPoint x: 629, endPoint y: 263, distance: 135.7
click at [629, 303] on li "Cost : Premiums depend on the level of coverage, age, and health condition. Pri…" at bounding box center [485, 341] width 538 height 76
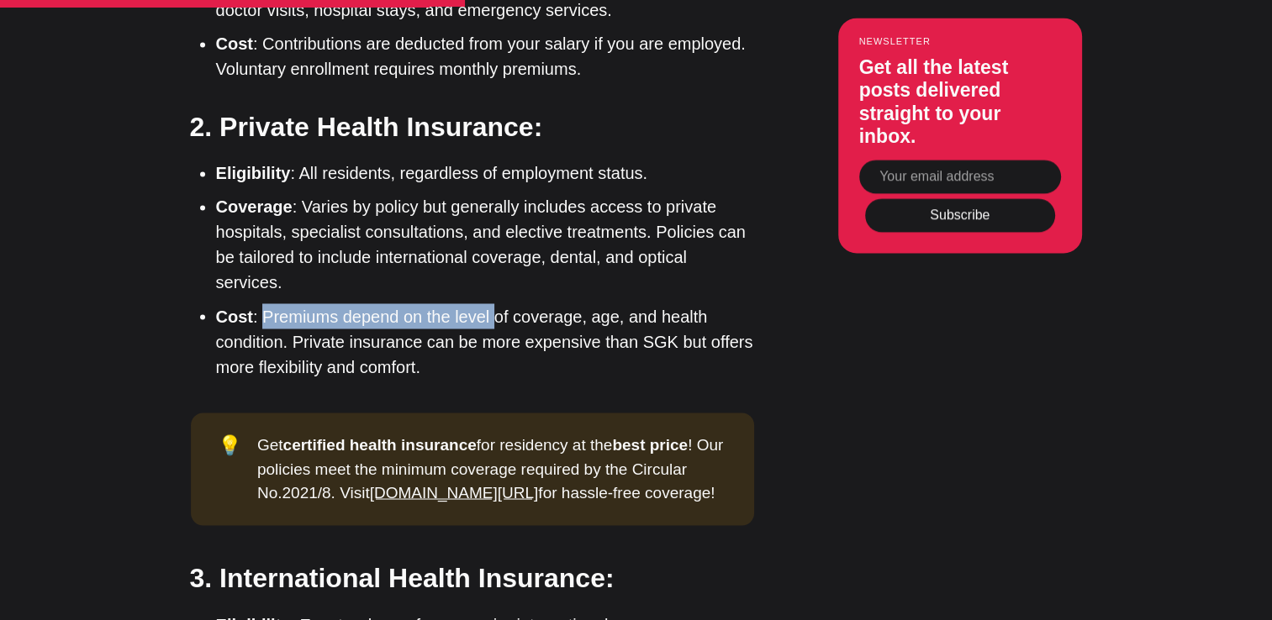
drag, startPoint x: 260, startPoint y: 262, endPoint x: 488, endPoint y: 269, distance: 228.8
click at [488, 303] on li "Cost : Premiums depend on the level of coverage, age, and health condition. Pri…" at bounding box center [485, 341] width 538 height 76
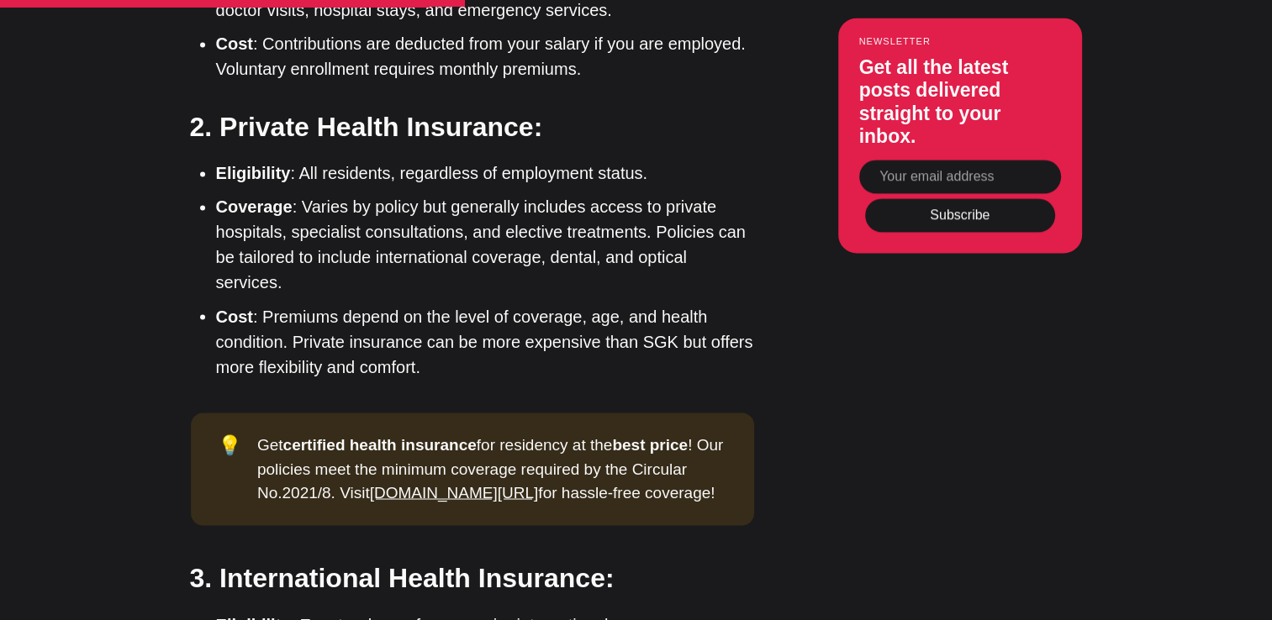
drag, startPoint x: 488, startPoint y: 269, endPoint x: 592, endPoint y: 261, distance: 103.7
click at [592, 303] on li "Cost : Premiums depend on the level of coverage, age, and health condition. Pri…" at bounding box center [485, 341] width 538 height 76
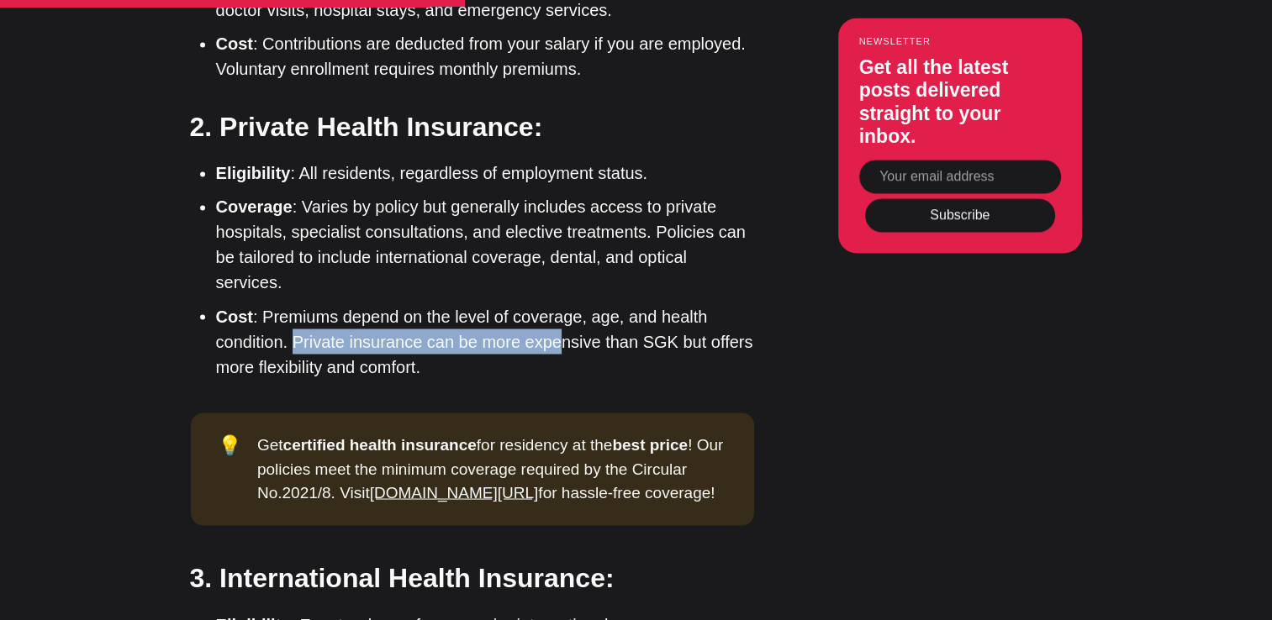
drag, startPoint x: 293, startPoint y: 287, endPoint x: 558, endPoint y: 280, distance: 265.7
click at [558, 303] on li "Cost : Premiums depend on the level of coverage, age, and health condition. Pri…" at bounding box center [485, 341] width 538 height 76
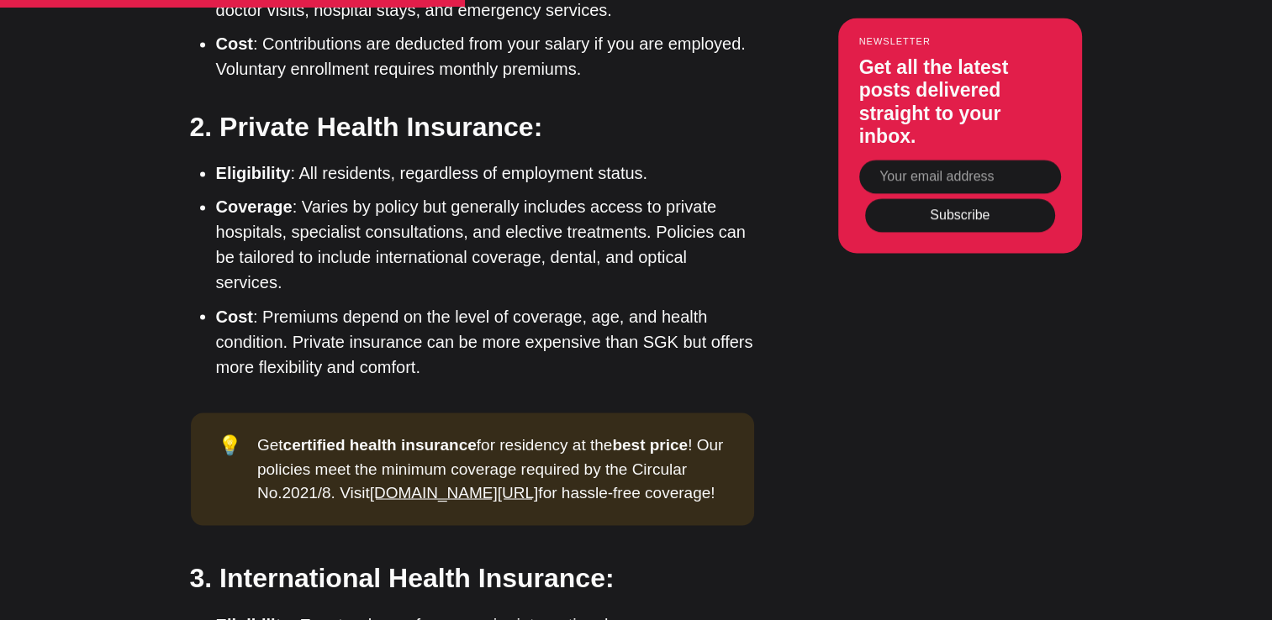
drag, startPoint x: 558, startPoint y: 280, endPoint x: 619, endPoint y: 290, distance: 61.4
click at [619, 303] on li "Cost : Premiums depend on the level of coverage, age, and health condition. Pri…" at bounding box center [485, 341] width 538 height 76
drag, startPoint x: 461, startPoint y: 294, endPoint x: 592, endPoint y: 293, distance: 131.1
click at [592, 303] on li "Cost : Premiums depend on the level of coverage, age, and health condition. Pri…" at bounding box center [485, 341] width 538 height 76
drag, startPoint x: 592, startPoint y: 293, endPoint x: 623, endPoint y: 288, distance: 31.5
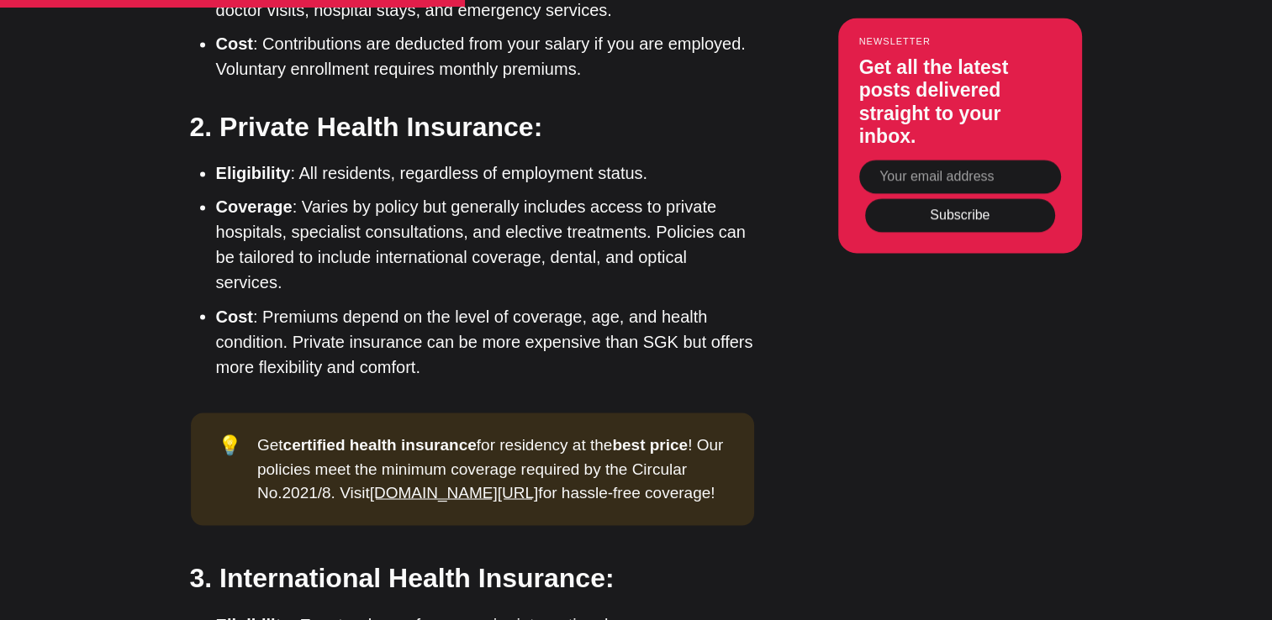
click at [623, 303] on li "Cost : Premiums depend on the level of coverage, age, and health condition. Pri…" at bounding box center [485, 341] width 538 height 76
drag, startPoint x: 638, startPoint y: 282, endPoint x: 679, endPoint y: 284, distance: 41.2
click at [679, 303] on li "Cost : Premiums depend on the level of coverage, age, and health condition. Pri…" at bounding box center [485, 341] width 538 height 76
click at [629, 303] on li "Cost : Premiums depend on the level of coverage, age, and health condition. Pri…" at bounding box center [485, 341] width 538 height 76
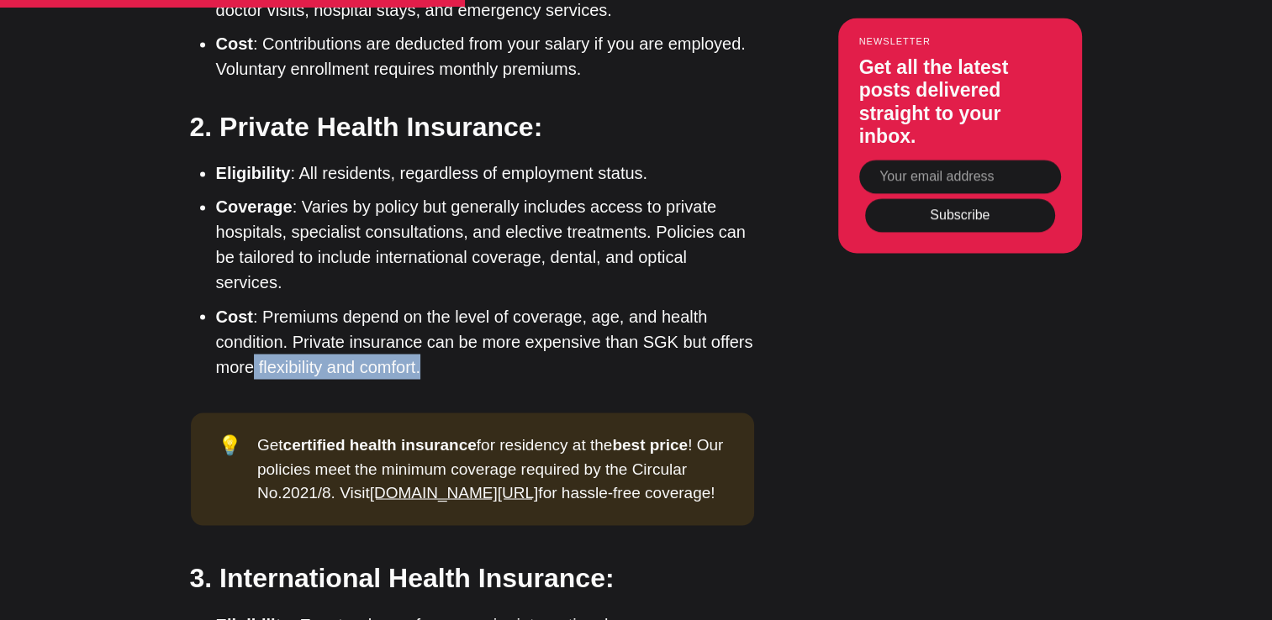
drag, startPoint x: 256, startPoint y: 314, endPoint x: 442, endPoint y: 304, distance: 186.9
click at [442, 304] on li "Cost : Premiums depend on the level of coverage, age, and health condition. Pri…" at bounding box center [485, 341] width 538 height 76
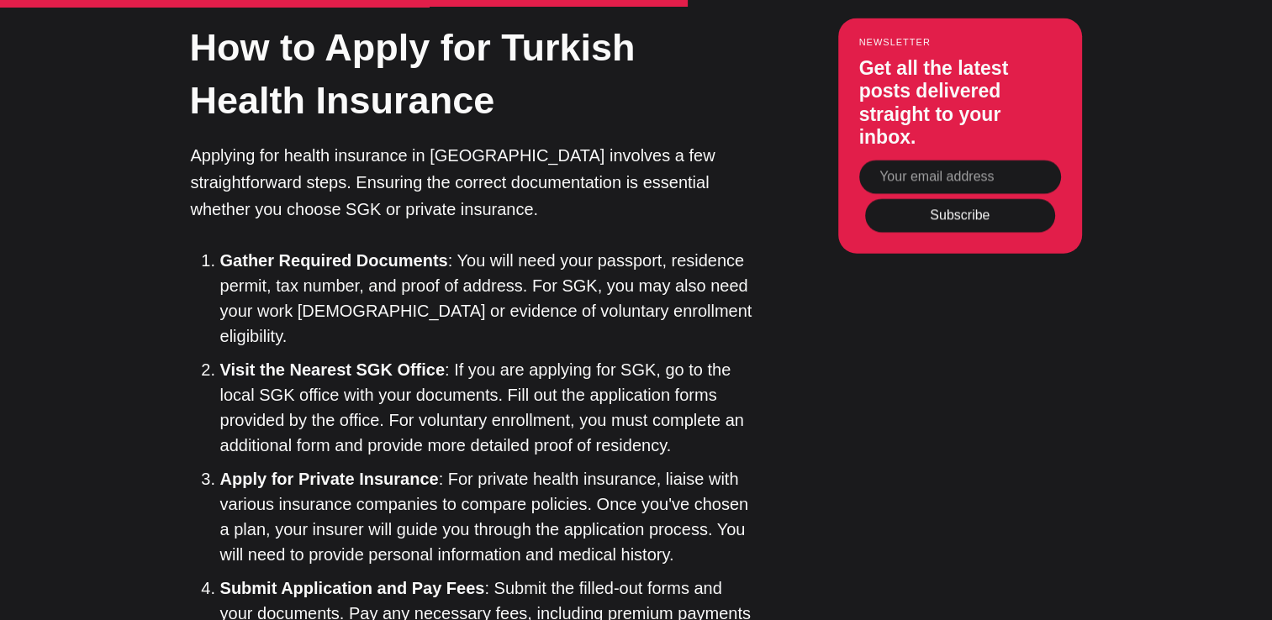
scroll to position [3792, 0]
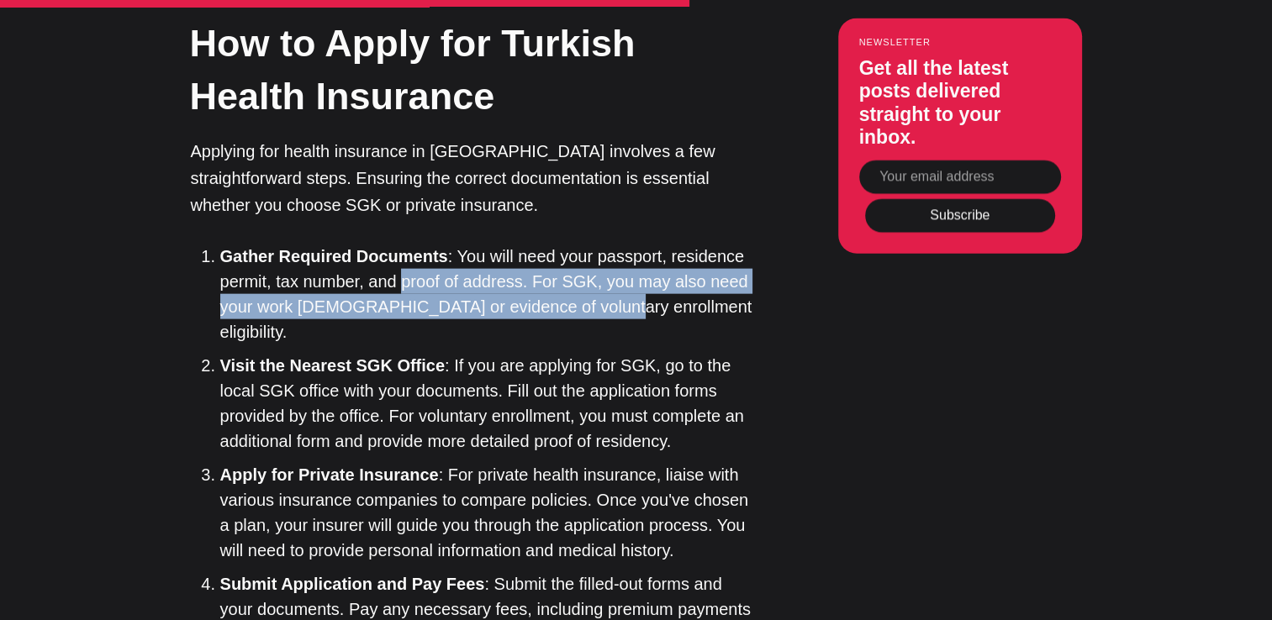
drag, startPoint x: 404, startPoint y: 203, endPoint x: 587, endPoint y: 230, distance: 185.4
click at [587, 244] on li "Gather Required Documents : You will need your passport, residence permit, tax …" at bounding box center [487, 294] width 534 height 101
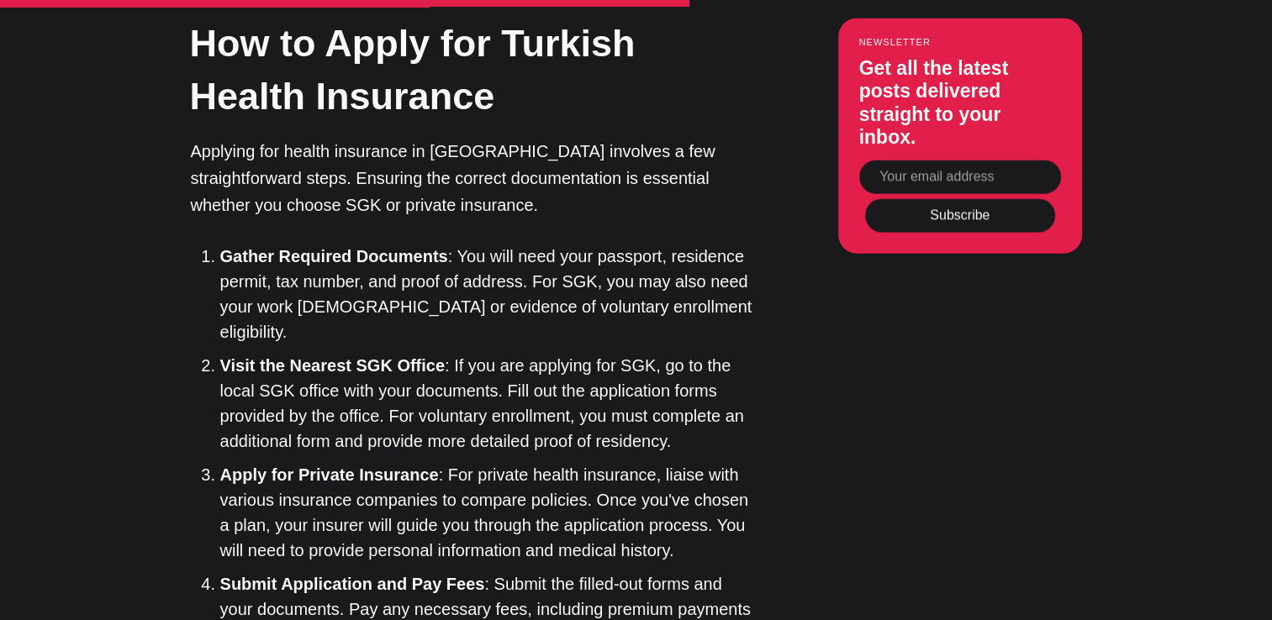
click at [247, 353] on li "Visit the Nearest SGK Office : If you are applying for SGK, go to the local SGK…" at bounding box center [487, 403] width 534 height 101
drag, startPoint x: 222, startPoint y: 261, endPoint x: 448, endPoint y: 241, distance: 227.0
click at [448, 244] on ol "Gather Required Documents : You will need your passport, residence permit, tax …" at bounding box center [478, 446] width 551 height 404
drag, startPoint x: 448, startPoint y: 241, endPoint x: 509, endPoint y: 265, distance: 64.9
click at [509, 353] on li "Visit the Nearest SGK Office : If you are applying for SGK, go to the local SGK…" at bounding box center [487, 403] width 534 height 101
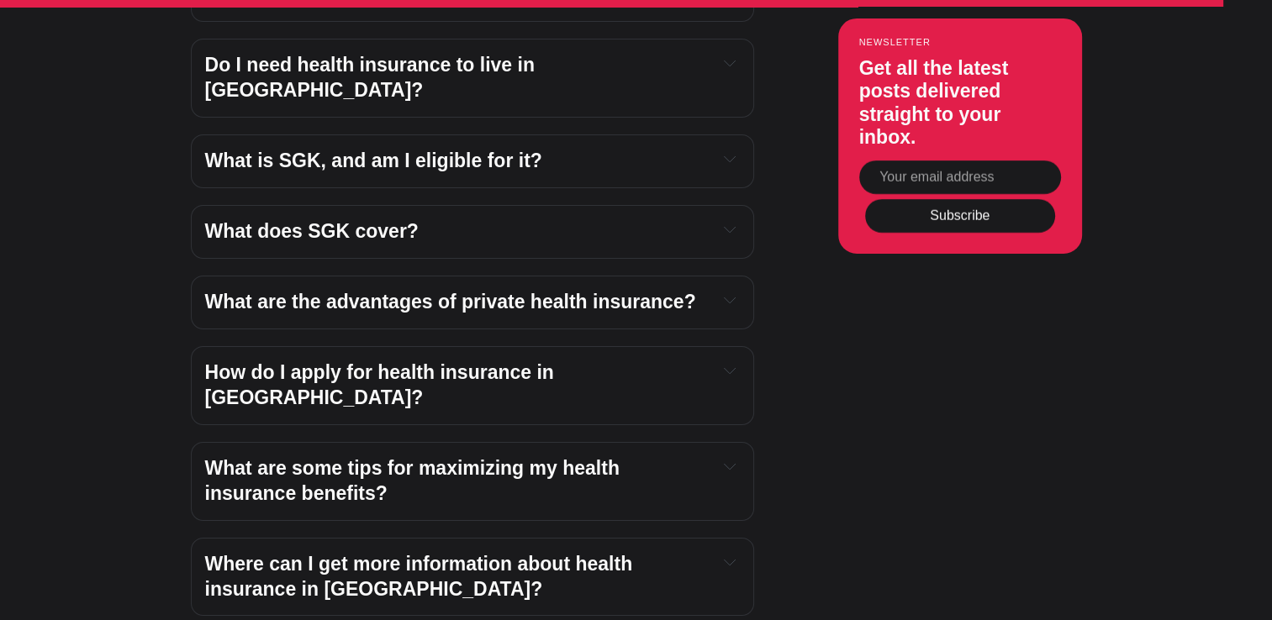
scroll to position [6016, 0]
click at [384, 290] on span "What are the advantages of private health insurance?" at bounding box center [450, 301] width 491 height 22
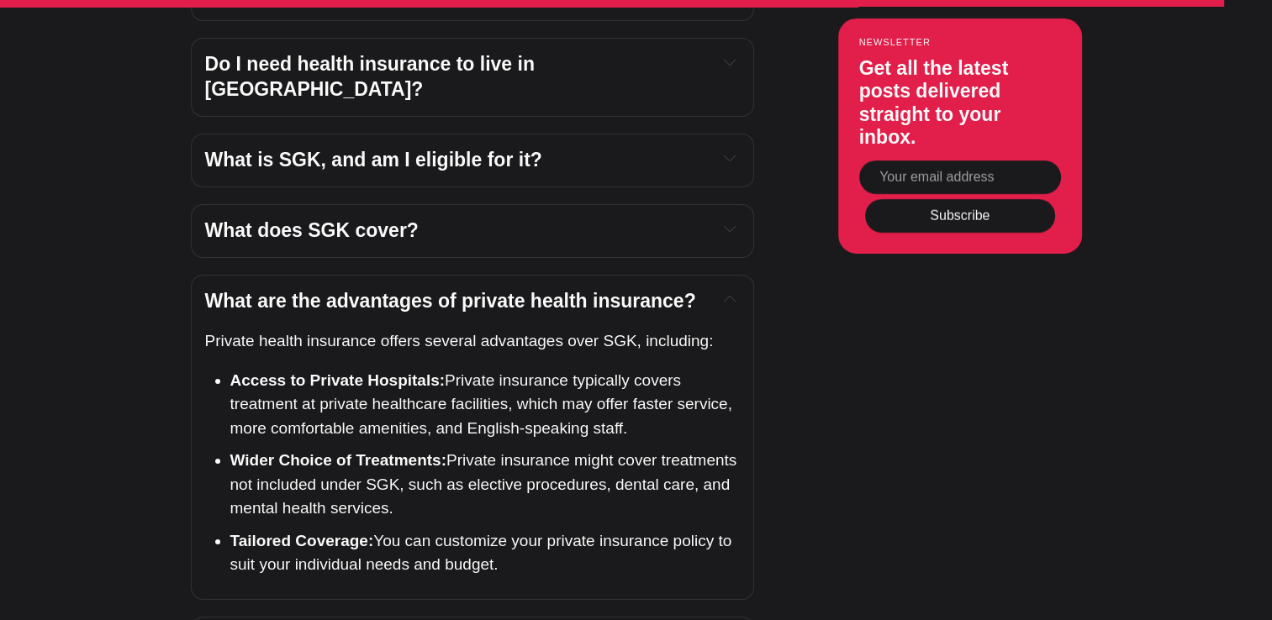
click at [384, 290] on span "What are the advantages of private health insurance?" at bounding box center [450, 301] width 491 height 22
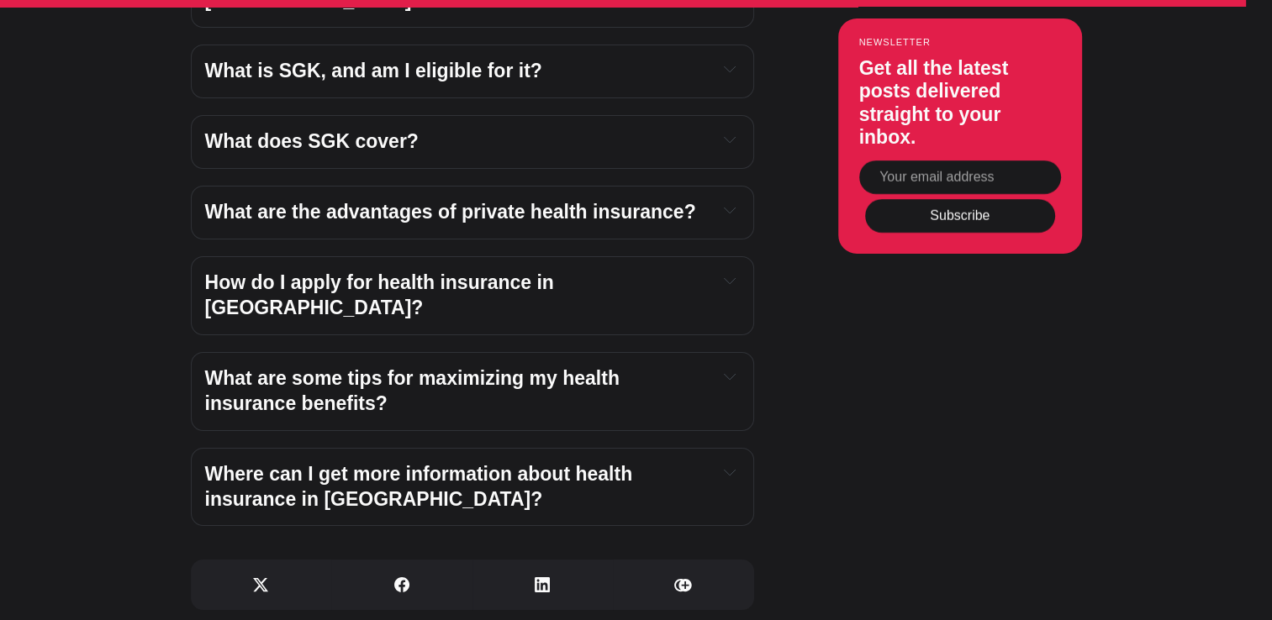
scroll to position [6107, 0]
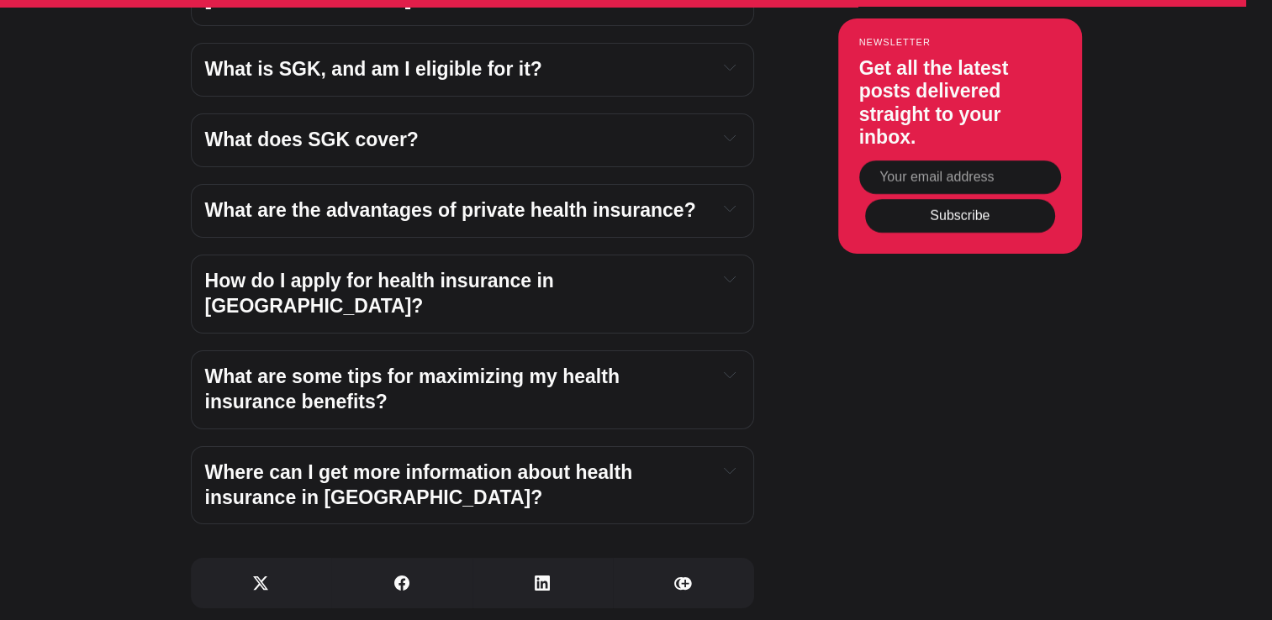
click at [325, 462] on span "Where can I get more information about health insurance in Turkey?" at bounding box center [421, 485] width 433 height 47
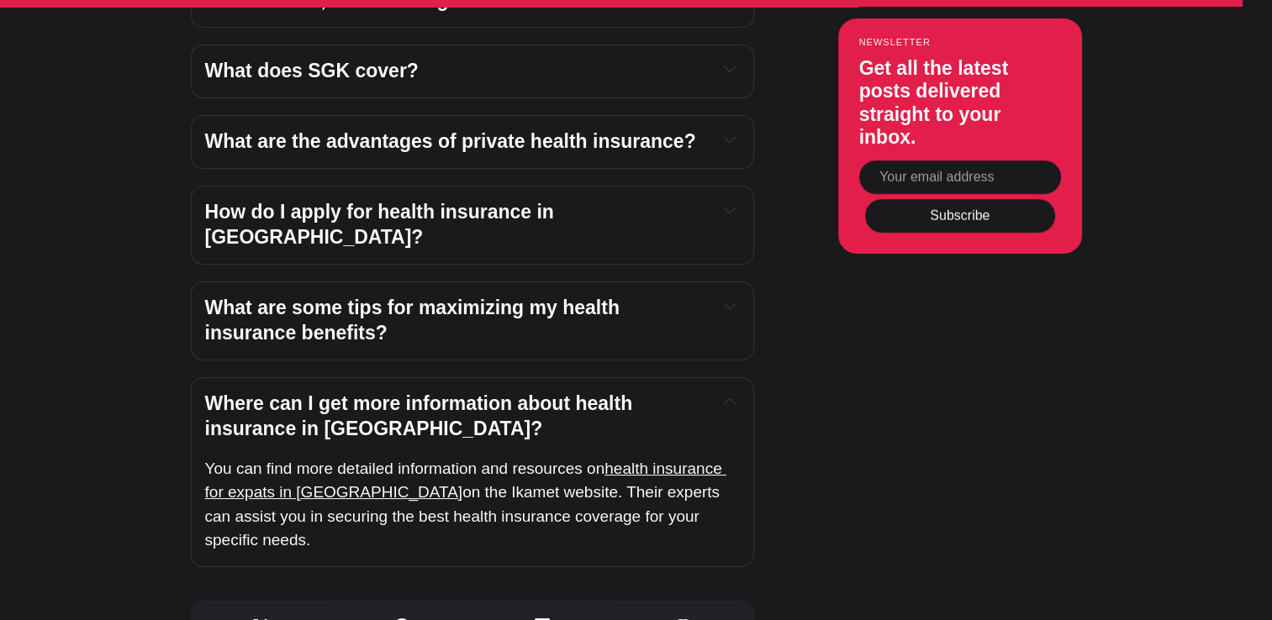
scroll to position [6177, 0]
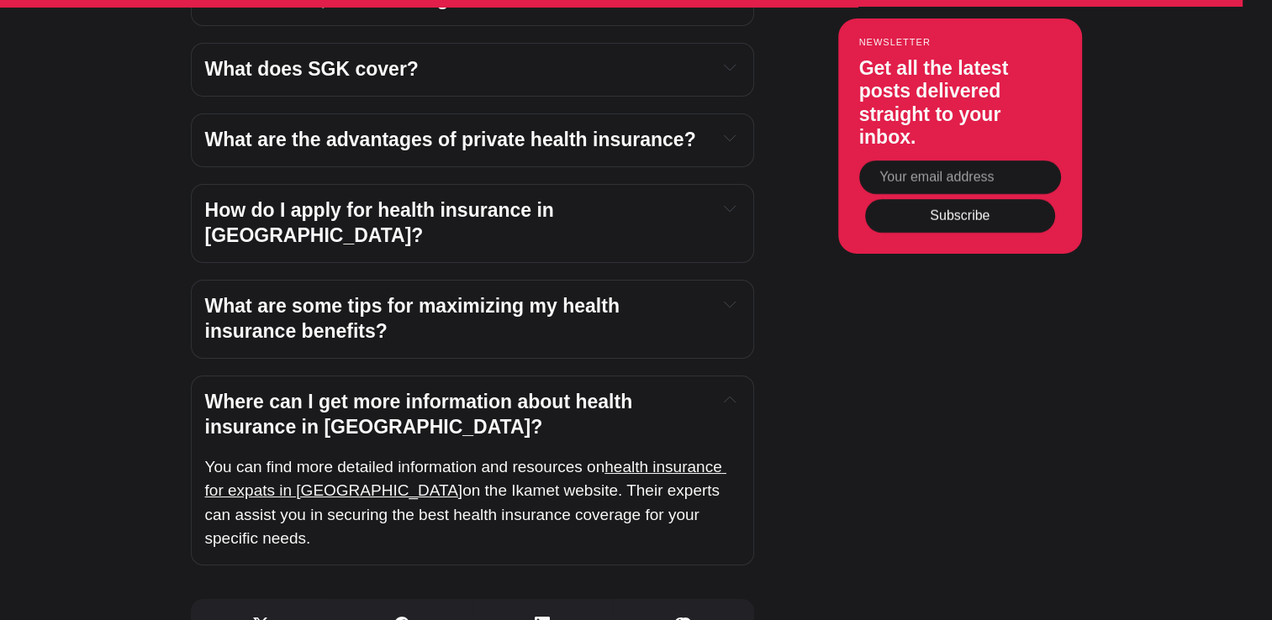
click at [325, 458] on span "health insurance for expats in Turkey" at bounding box center [465, 479] width 521 height 42
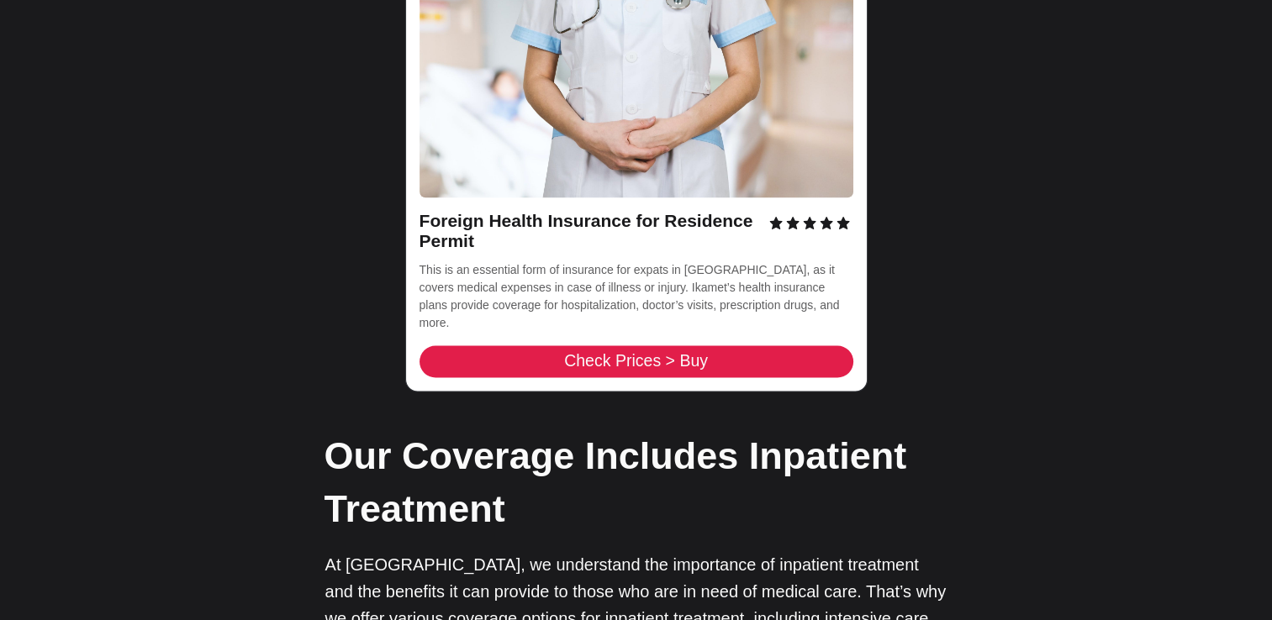
scroll to position [3019, 0]
